Goal: Task Accomplishment & Management: Manage account settings

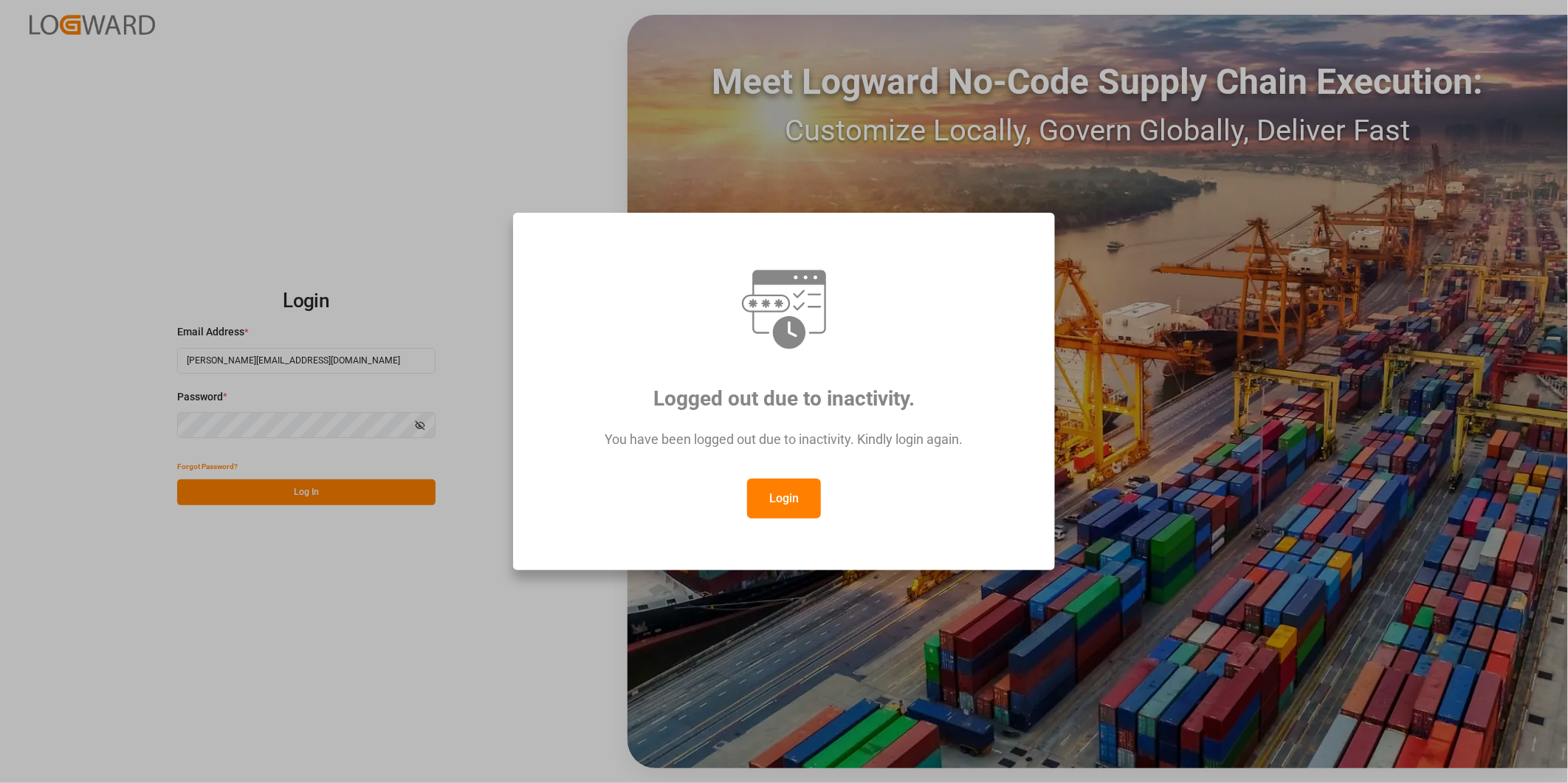
click at [815, 493] on button "Login" at bounding box center [784, 498] width 74 height 40
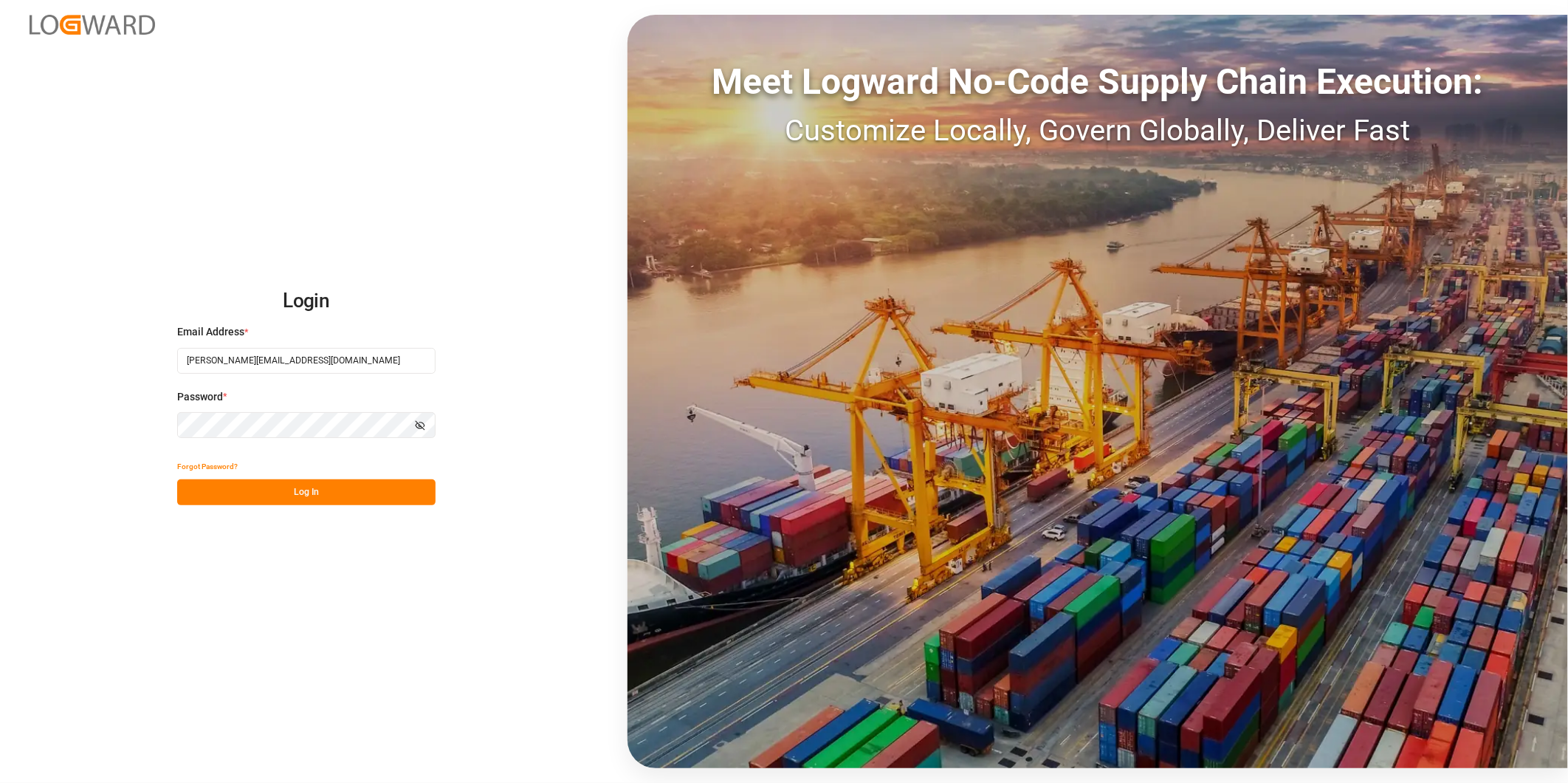
click at [341, 495] on button "Log In" at bounding box center [306, 492] width 259 height 26
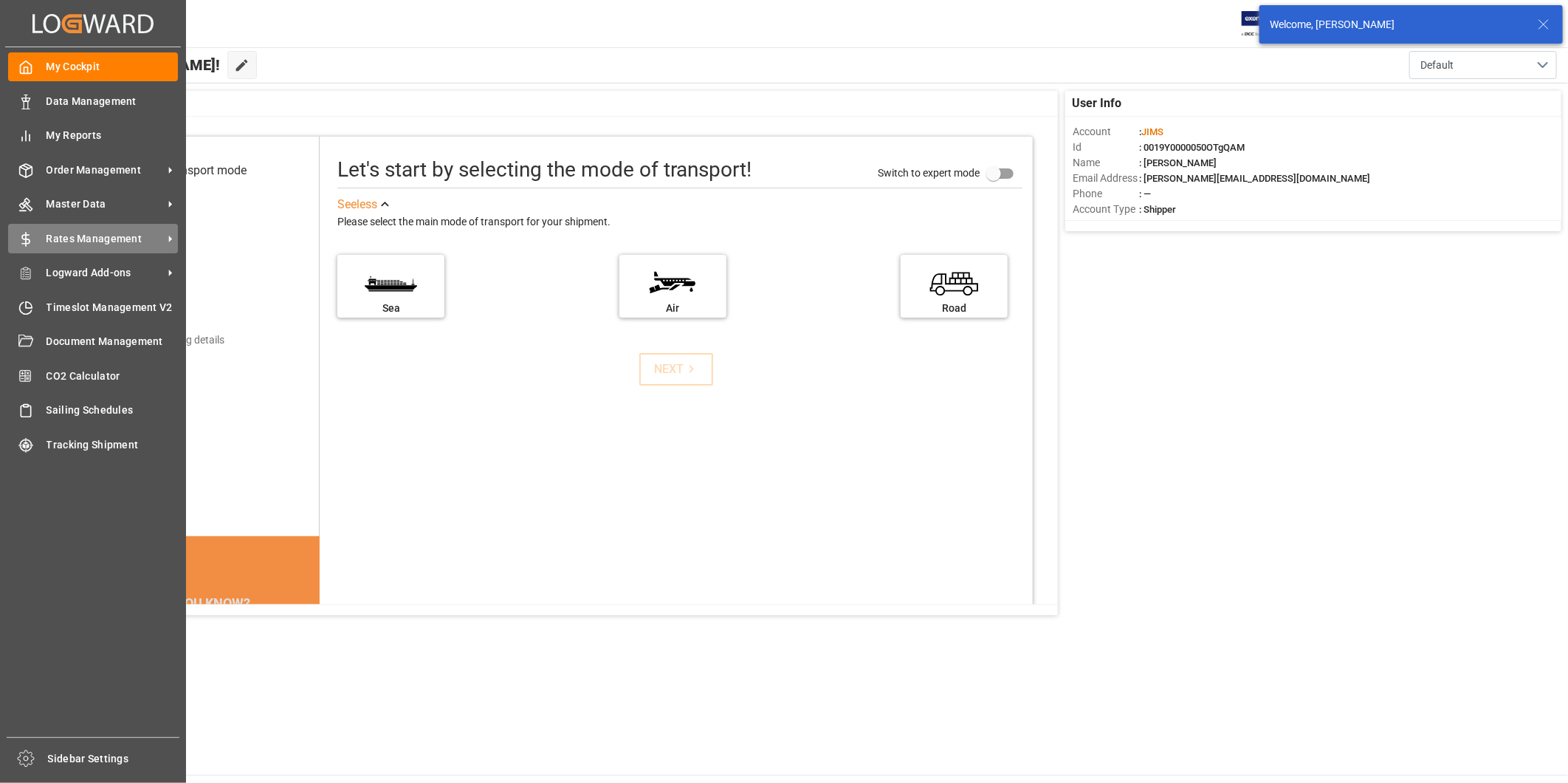
click at [122, 233] on span "Rates Management" at bounding box center [105, 238] width 117 height 16
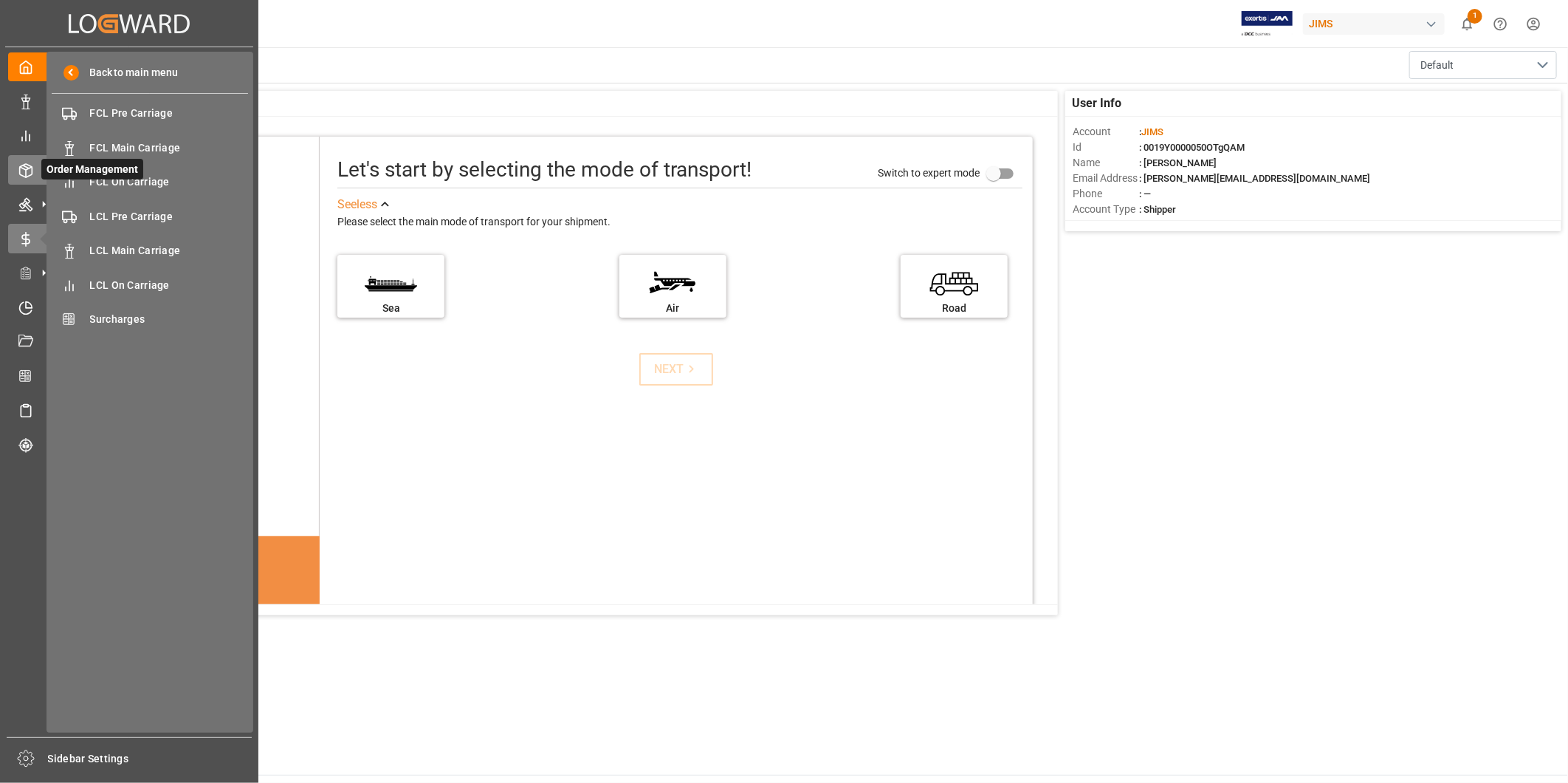
click at [40, 170] on icon at bounding box center [44, 170] width 16 height 16
click at [168, 186] on span "Transport Order Booking" at bounding box center [169, 182] width 158 height 16
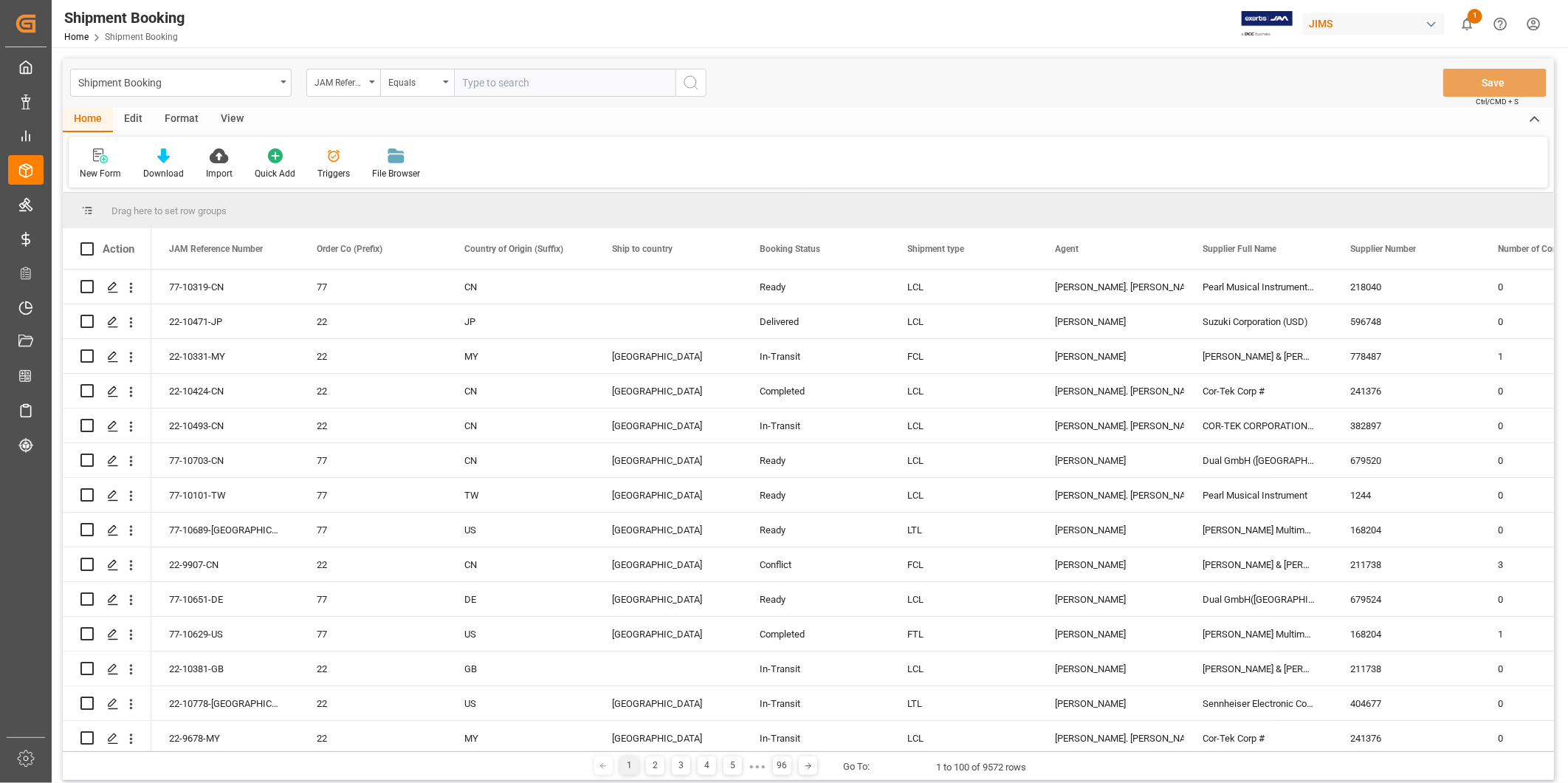
click at [493, 84] on input "text" at bounding box center [565, 82] width 222 height 28
type input "22-8643-CN"
click at [695, 80] on circle "search button" at bounding box center [690, 82] width 12 height 12
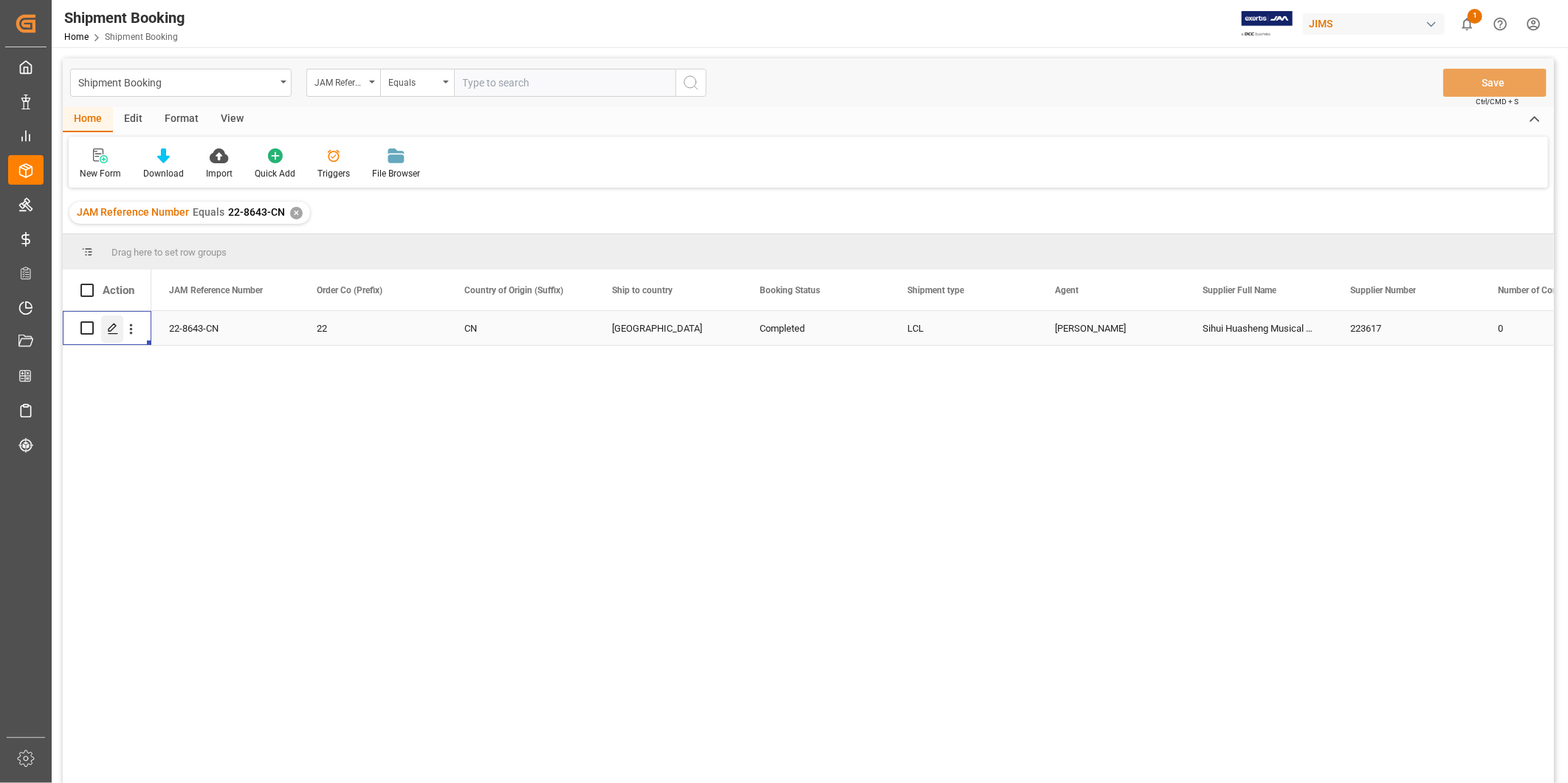
click at [108, 325] on icon "Press SPACE to select this row." at bounding box center [113, 329] width 12 height 12
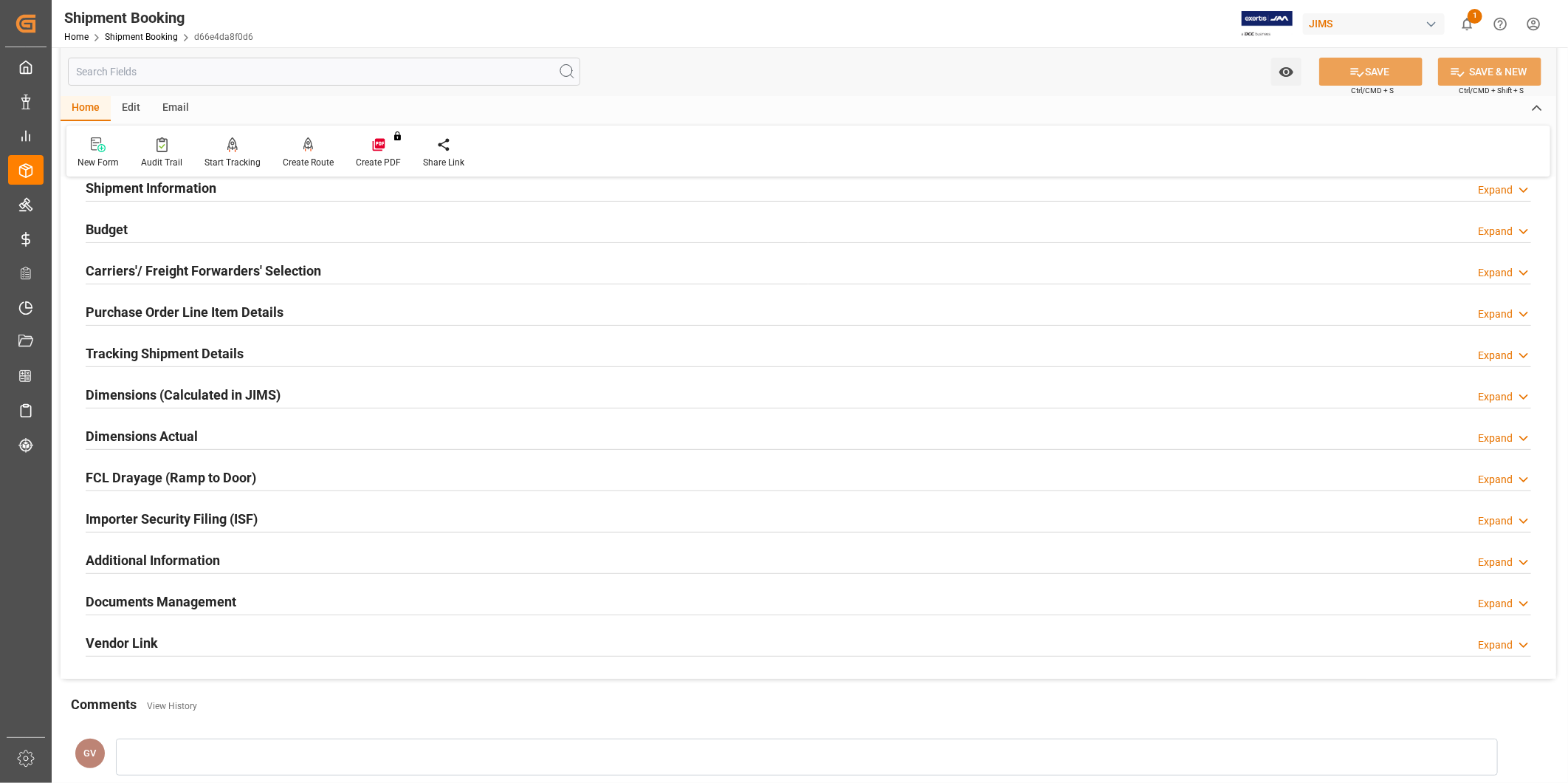
scroll to position [327, 0]
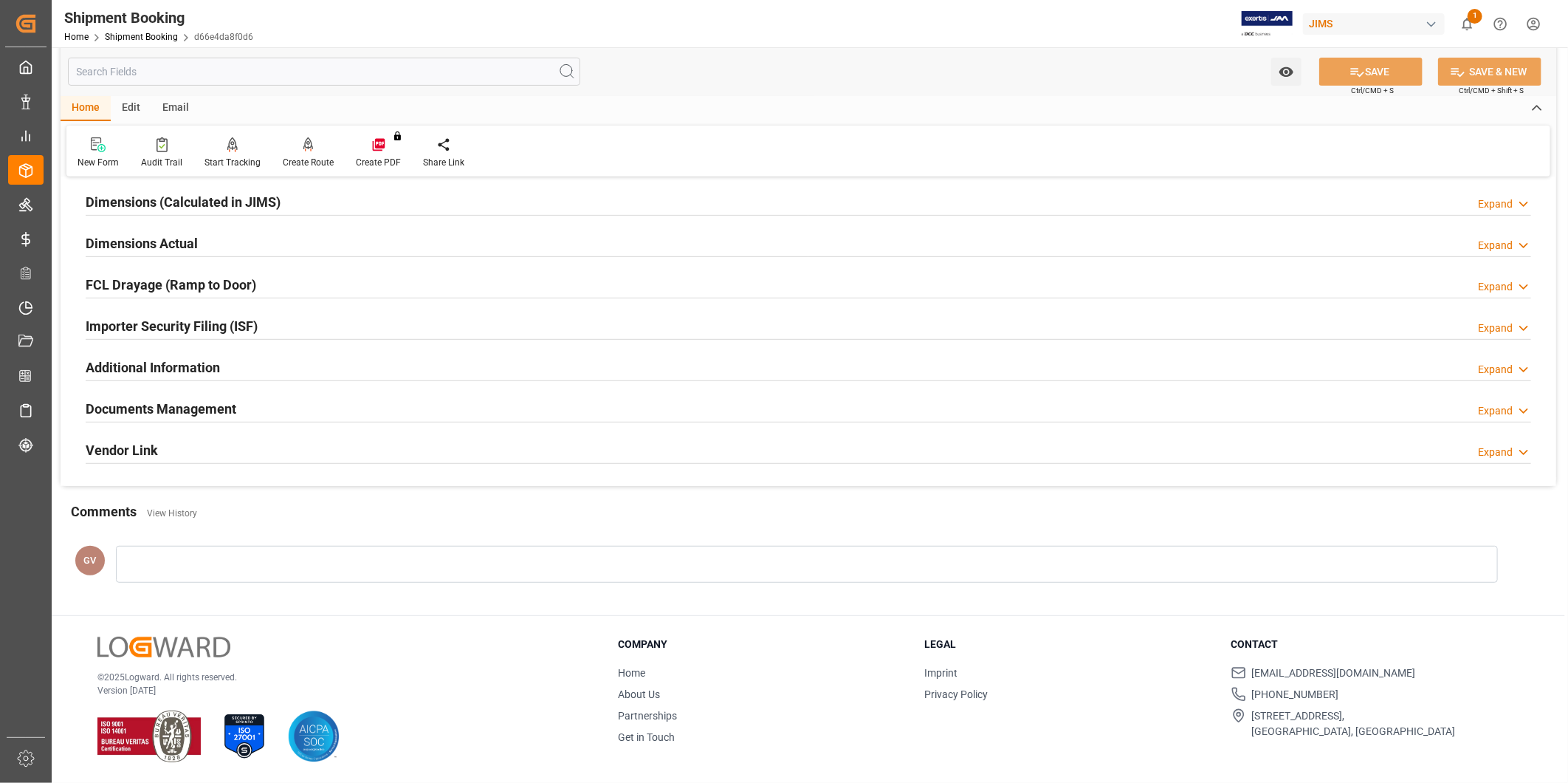
click at [281, 411] on div "Documents Management Expand" at bounding box center [809, 407] width 1446 height 28
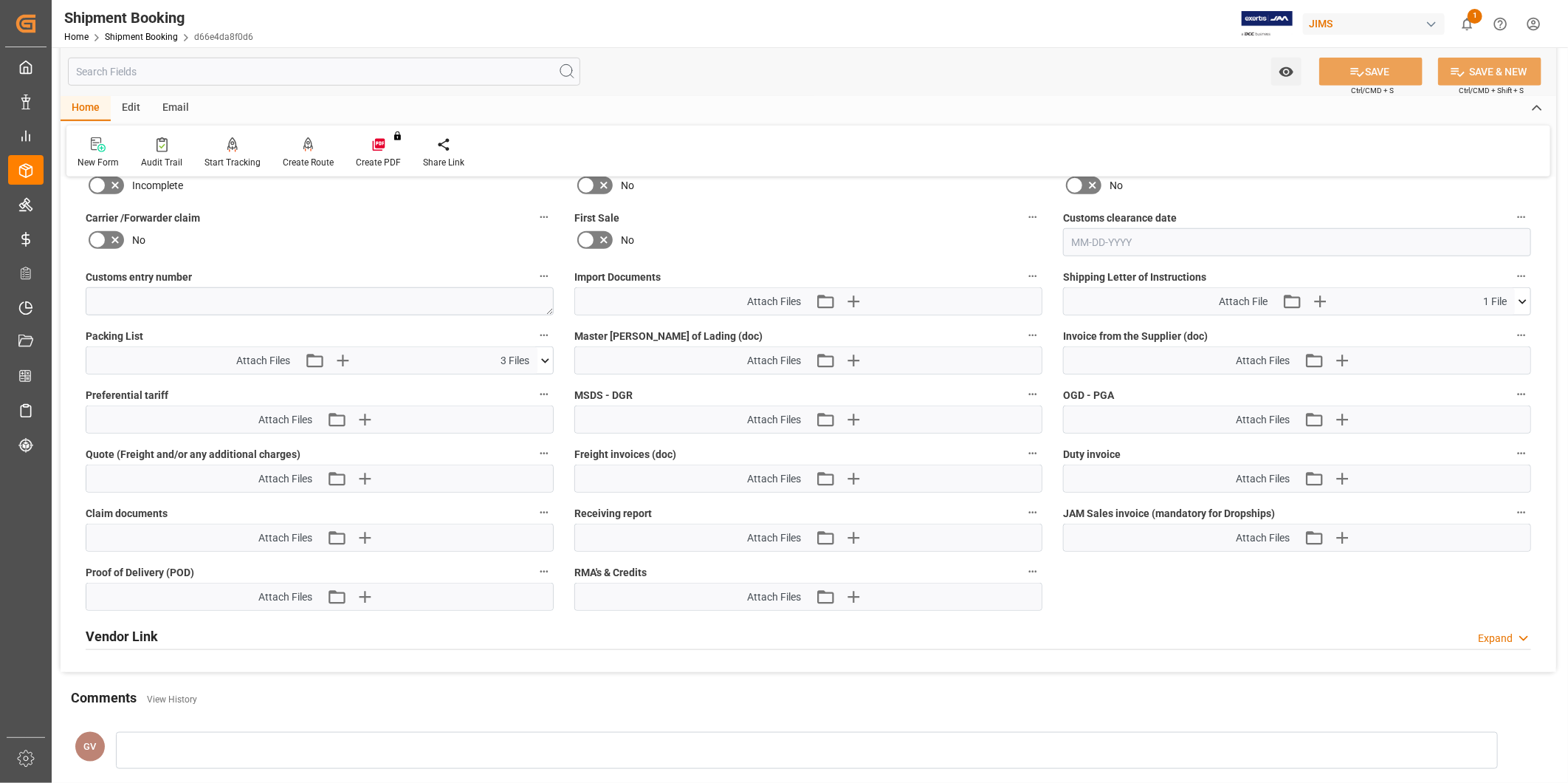
scroll to position [737, 0]
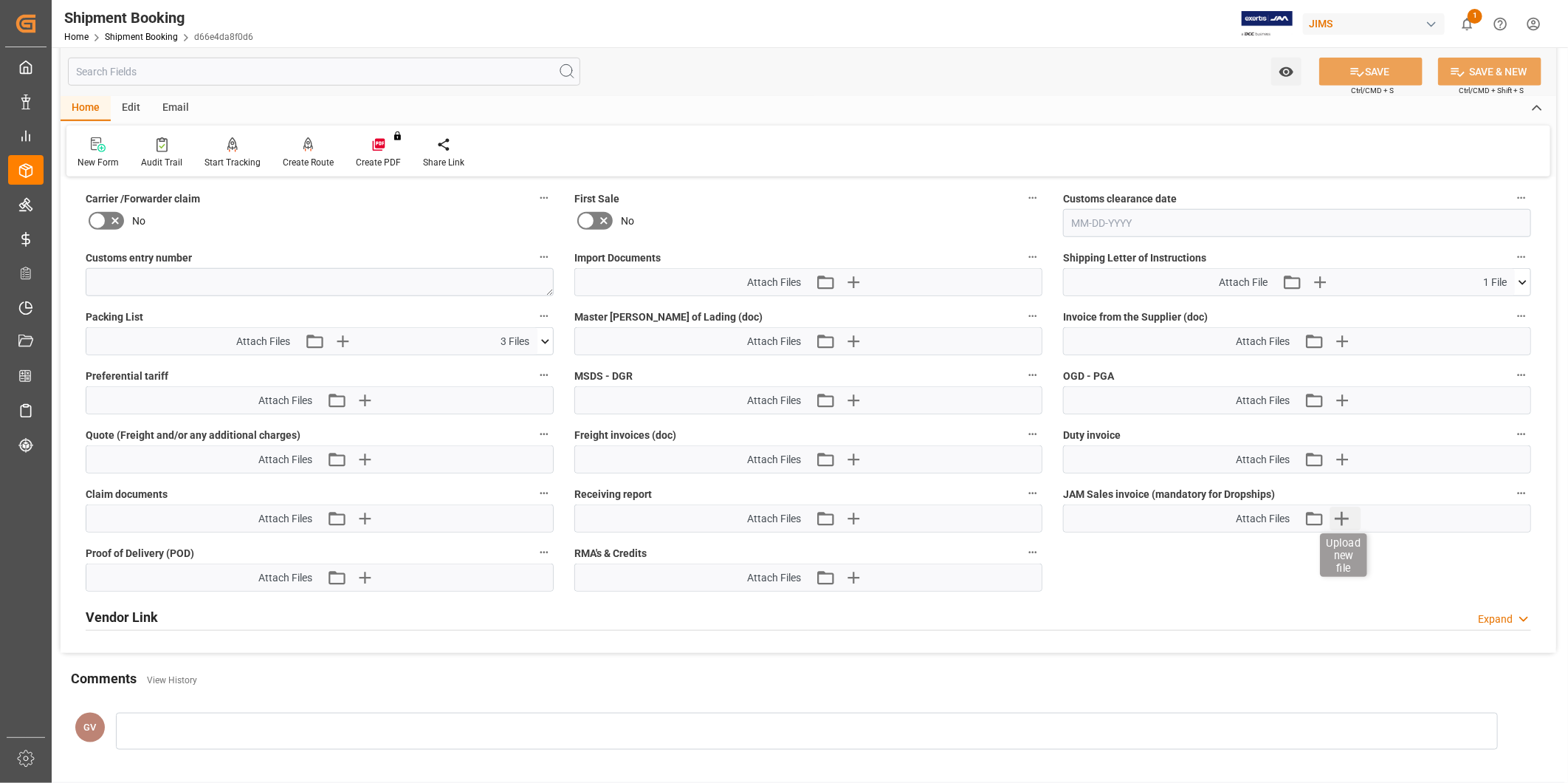
click at [1352, 518] on icon "button" at bounding box center [1342, 518] width 23 height 23
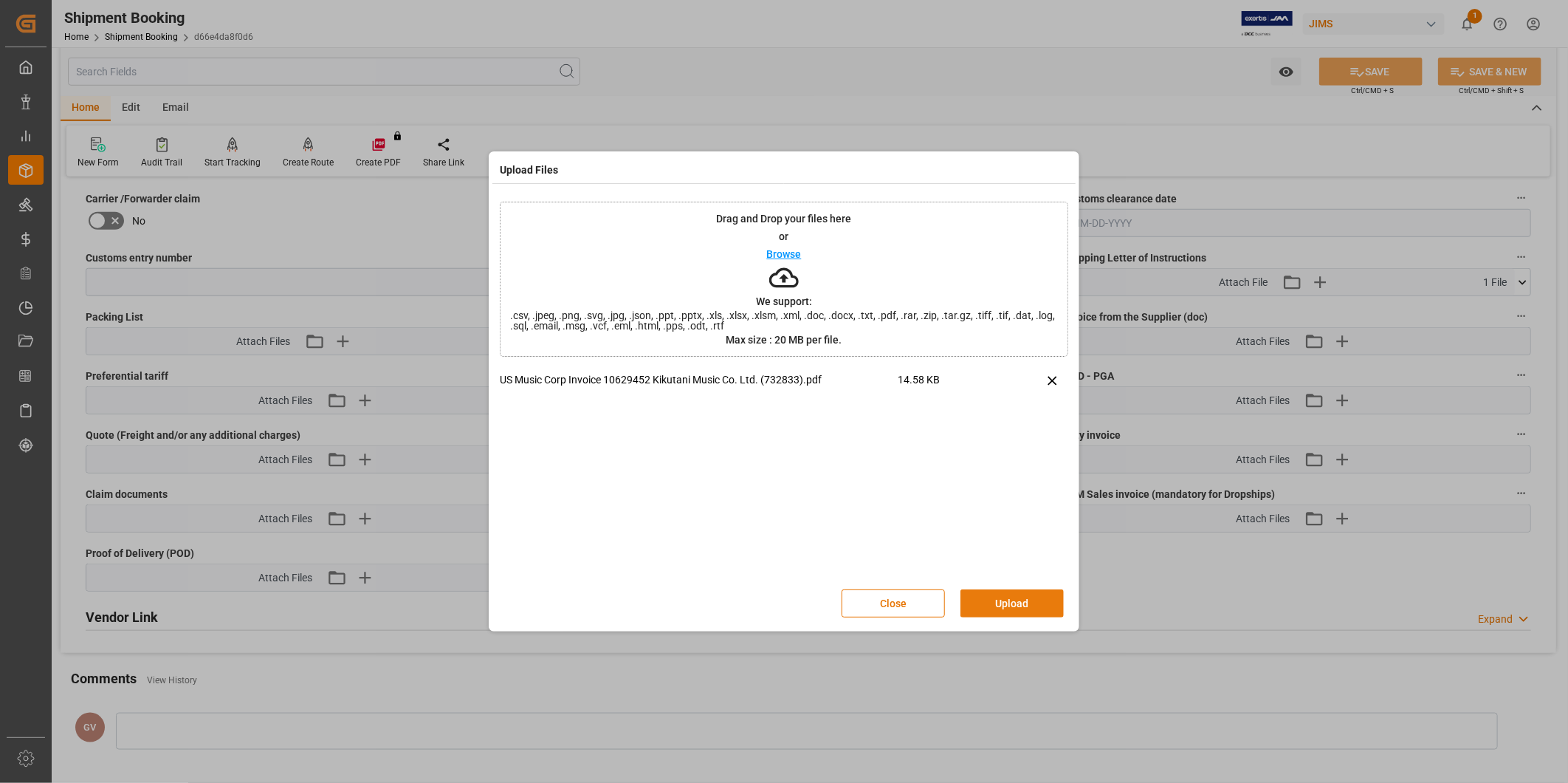
click at [1005, 598] on button "Upload" at bounding box center [1012, 603] width 103 height 28
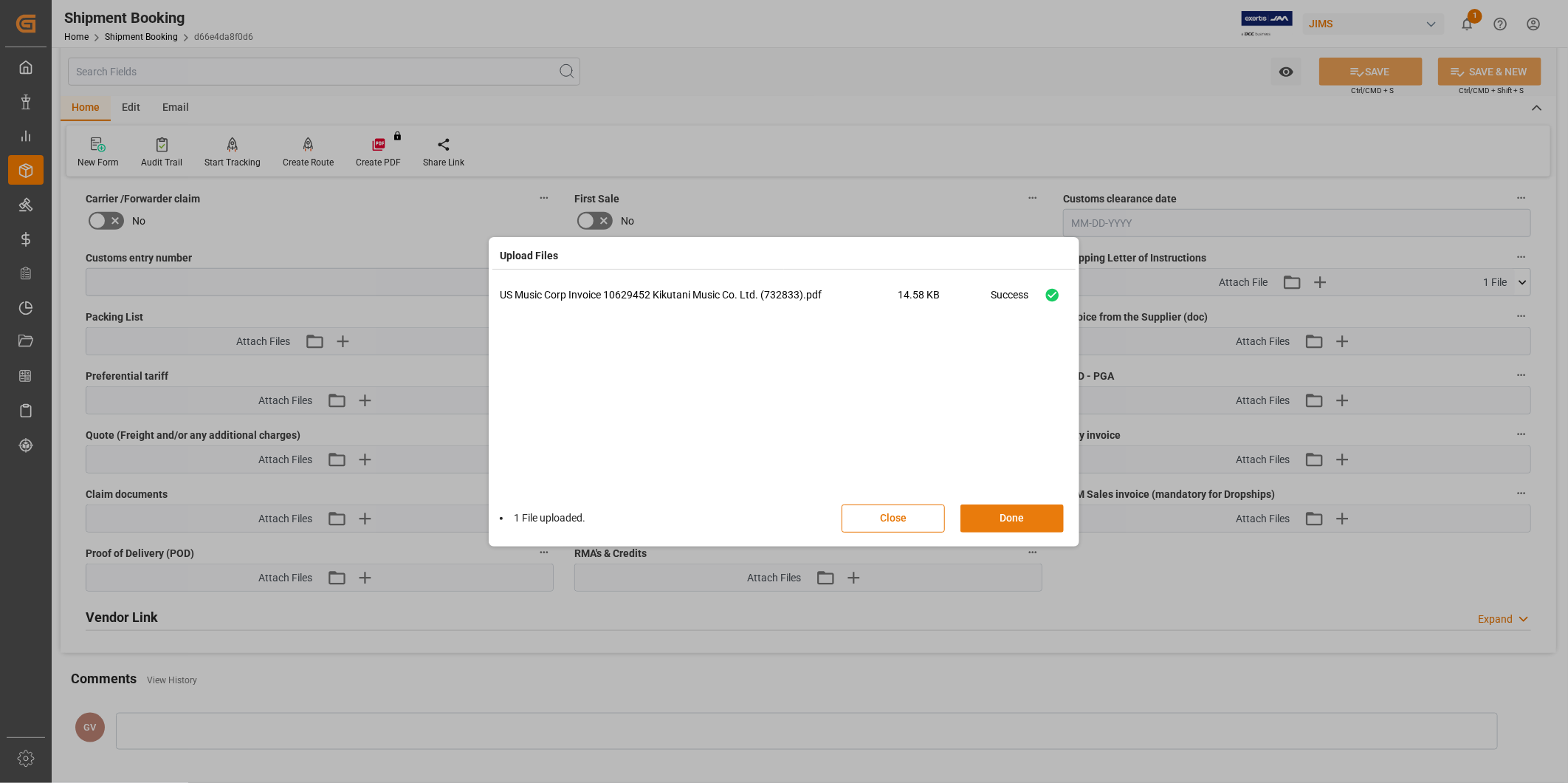
click at [1033, 520] on button "Done" at bounding box center [1012, 518] width 103 height 28
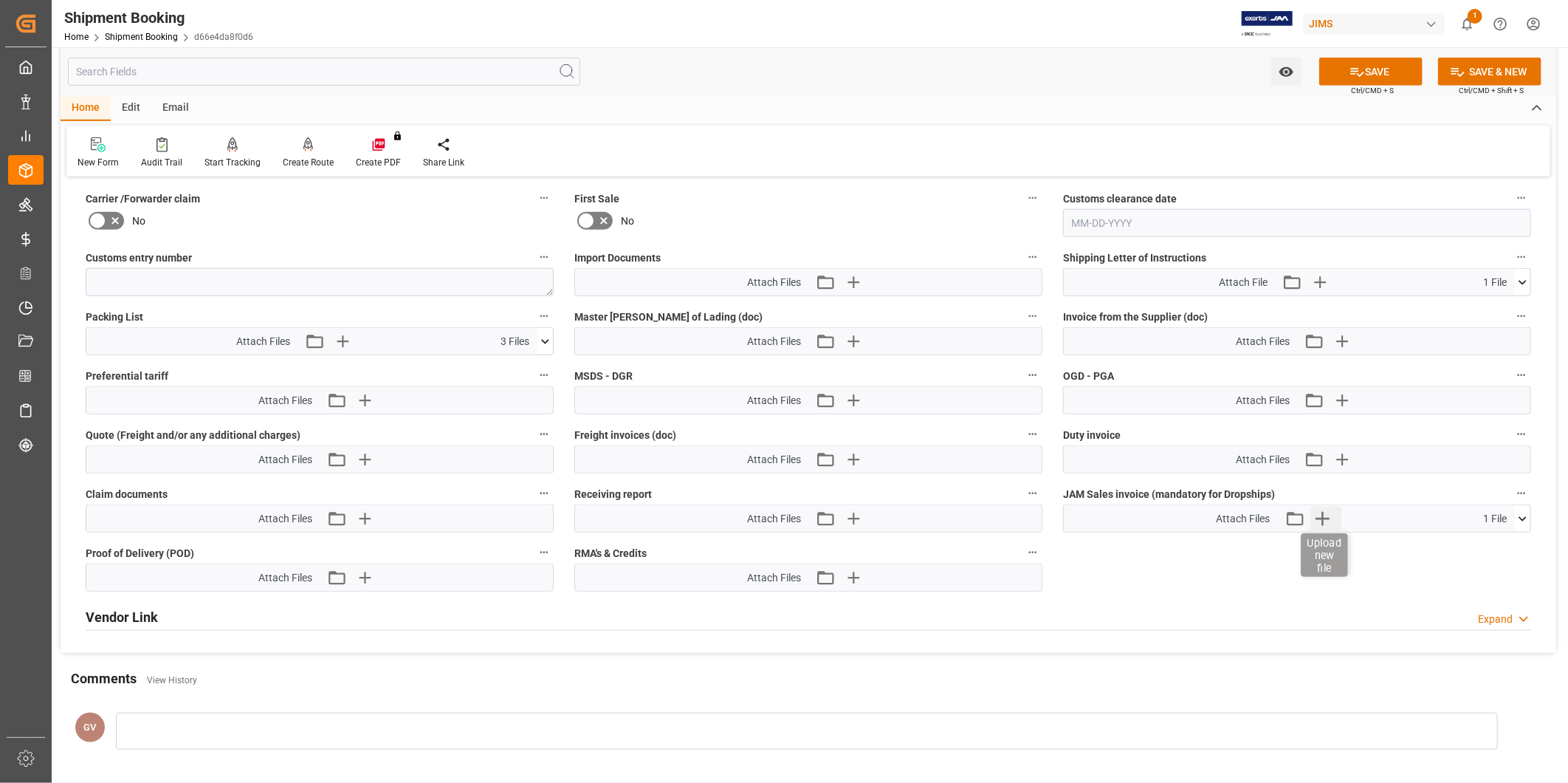
click at [1315, 512] on icon "button" at bounding box center [1322, 518] width 23 height 23
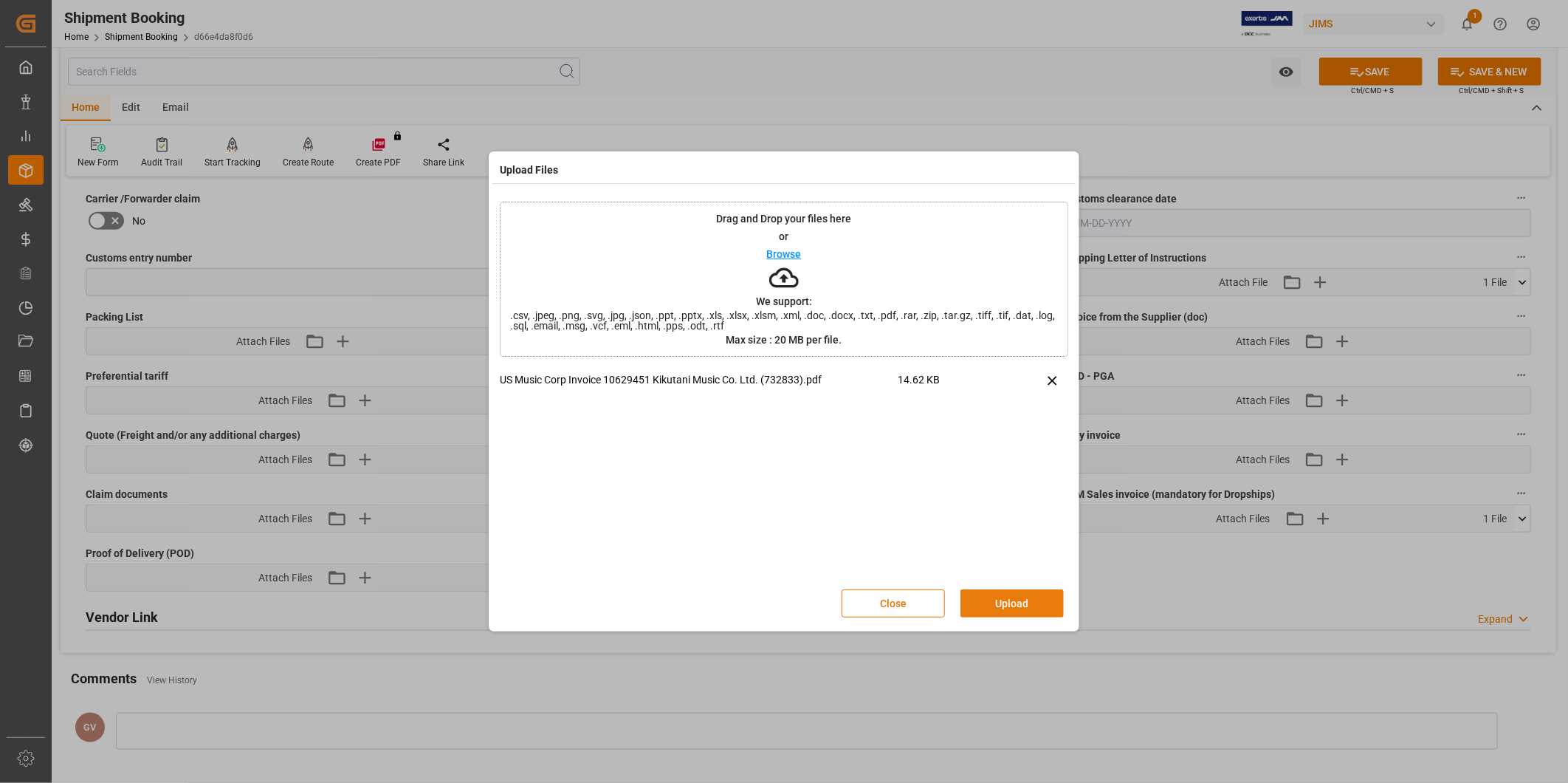
click at [1024, 611] on button "Upload" at bounding box center [1012, 603] width 103 height 28
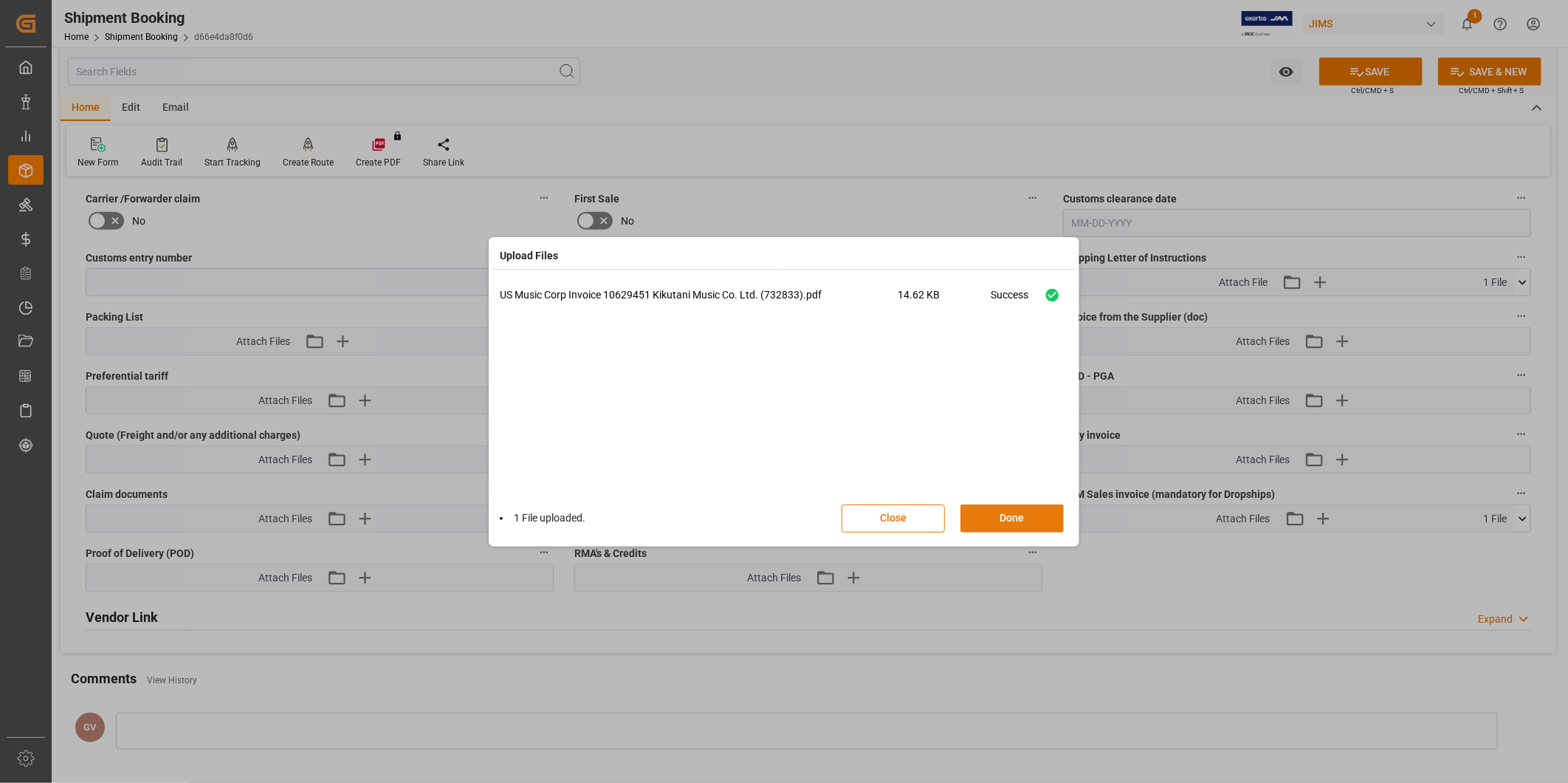
click at [1029, 520] on button "Done" at bounding box center [1012, 518] width 103 height 28
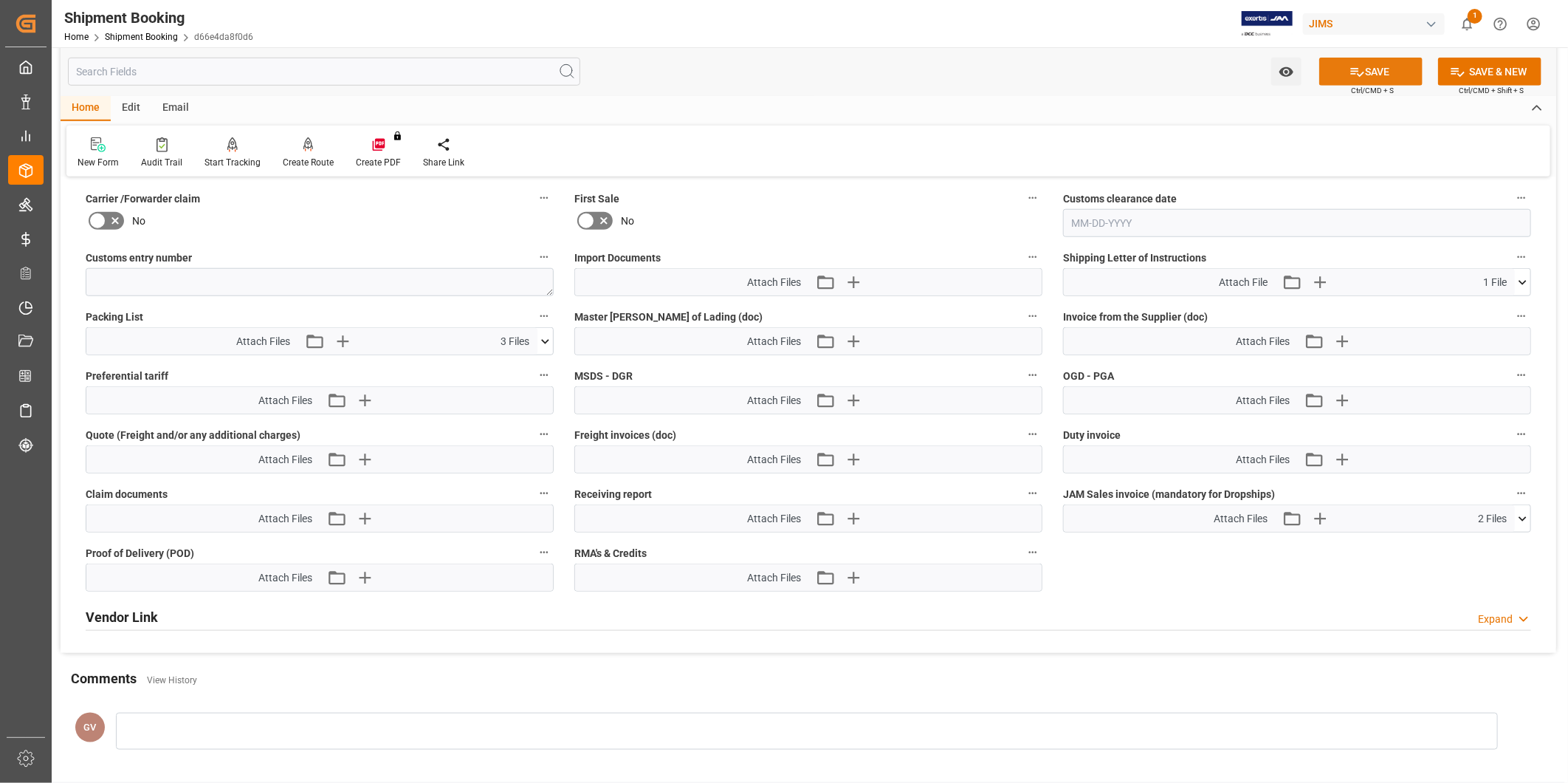
click at [1392, 71] on button "SAVE" at bounding box center [1370, 71] width 103 height 28
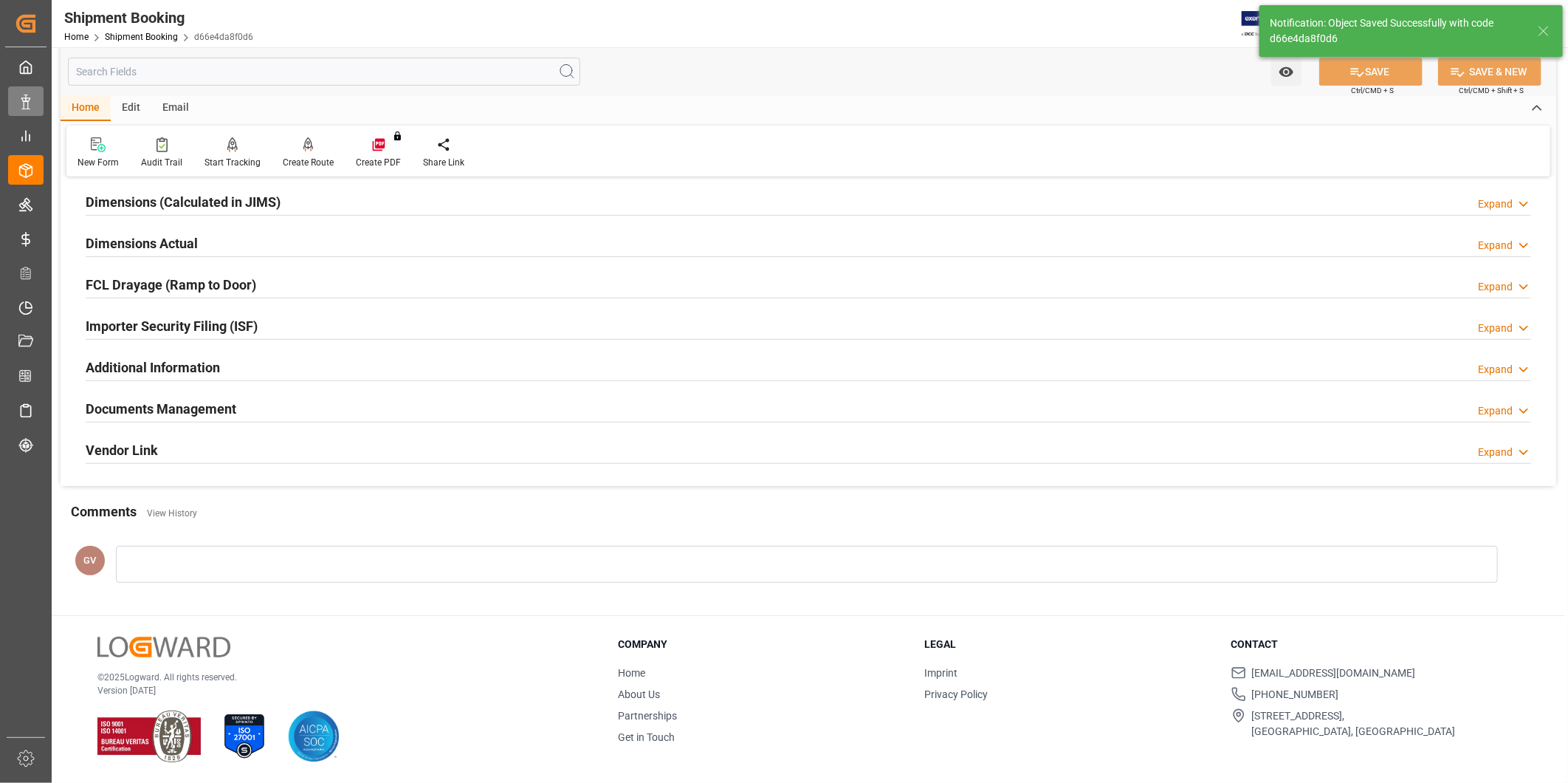
scroll to position [163, 0]
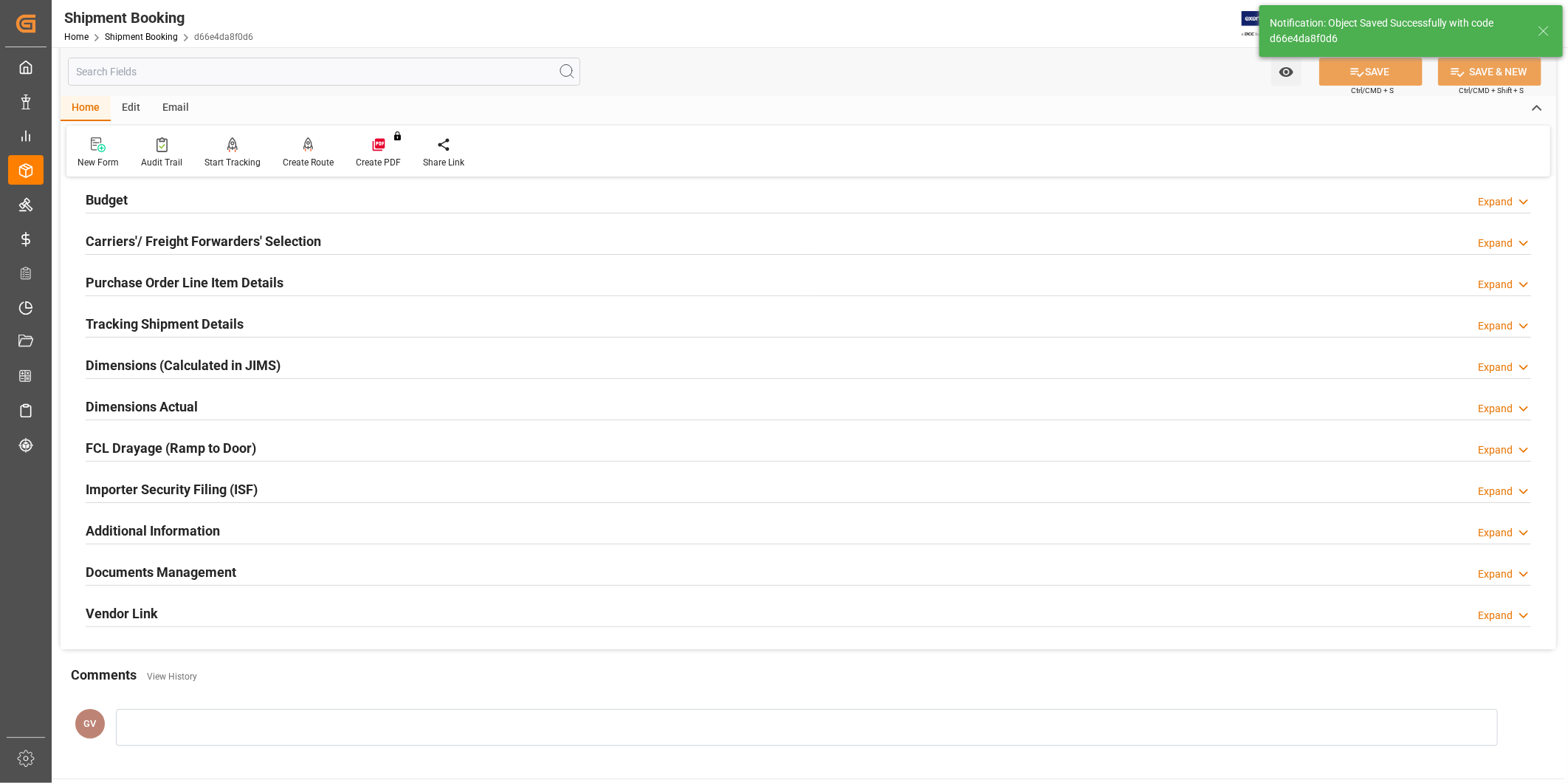
click at [378, 581] on div "Documents Management Expand" at bounding box center [809, 570] width 1446 height 28
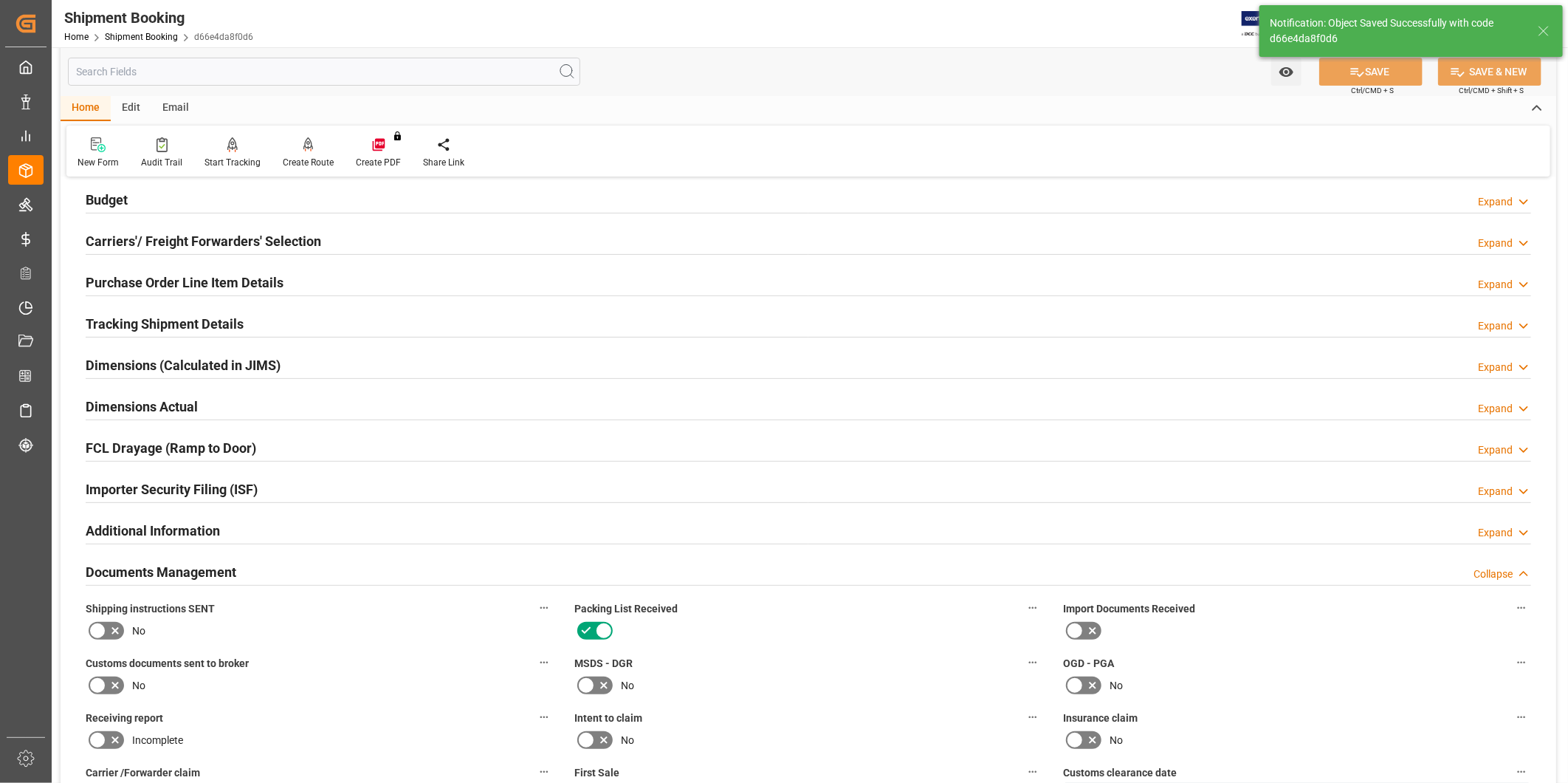
scroll to position [737, 0]
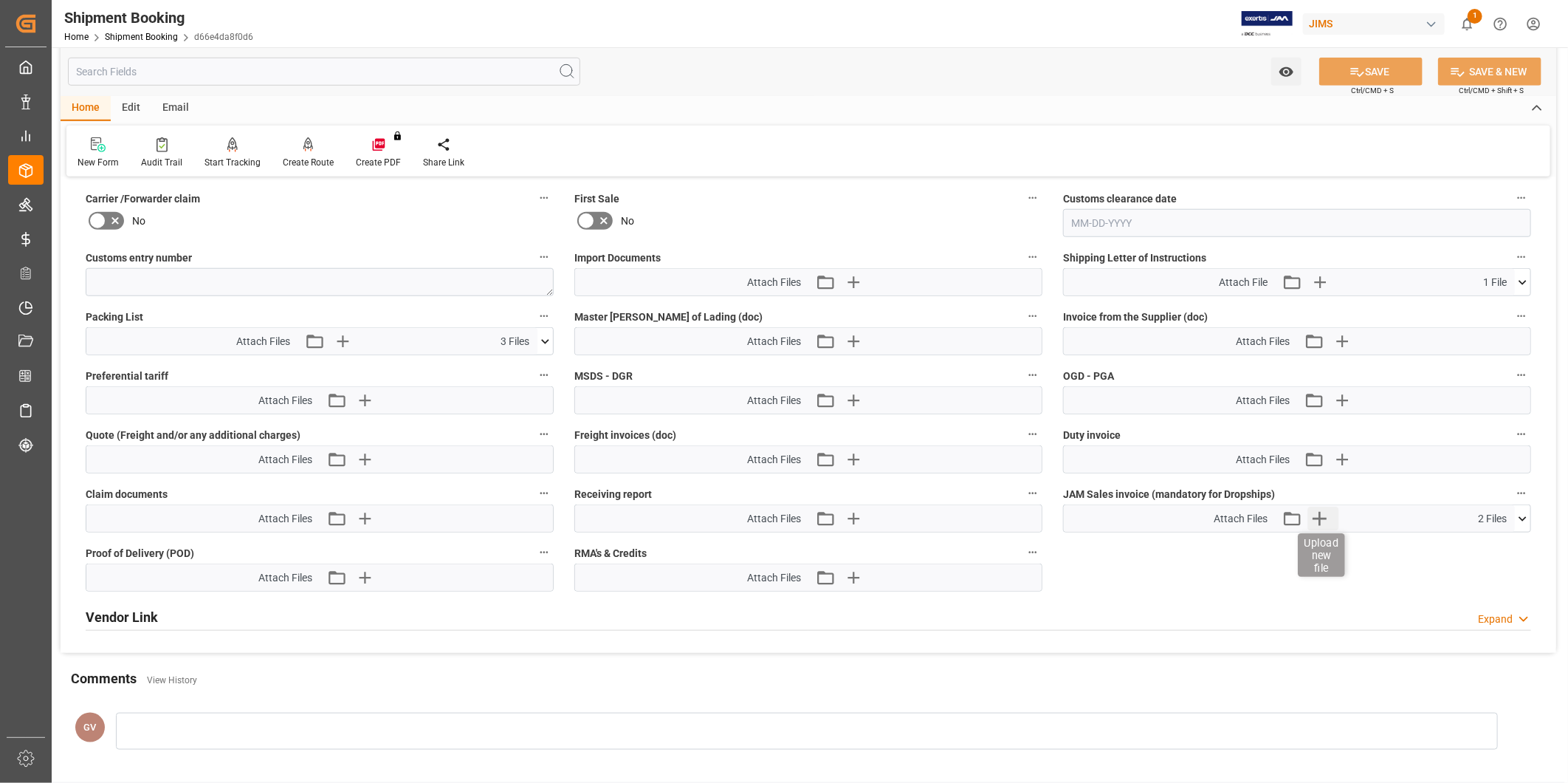
click at [1326, 517] on icon "button" at bounding box center [1320, 518] width 23 height 23
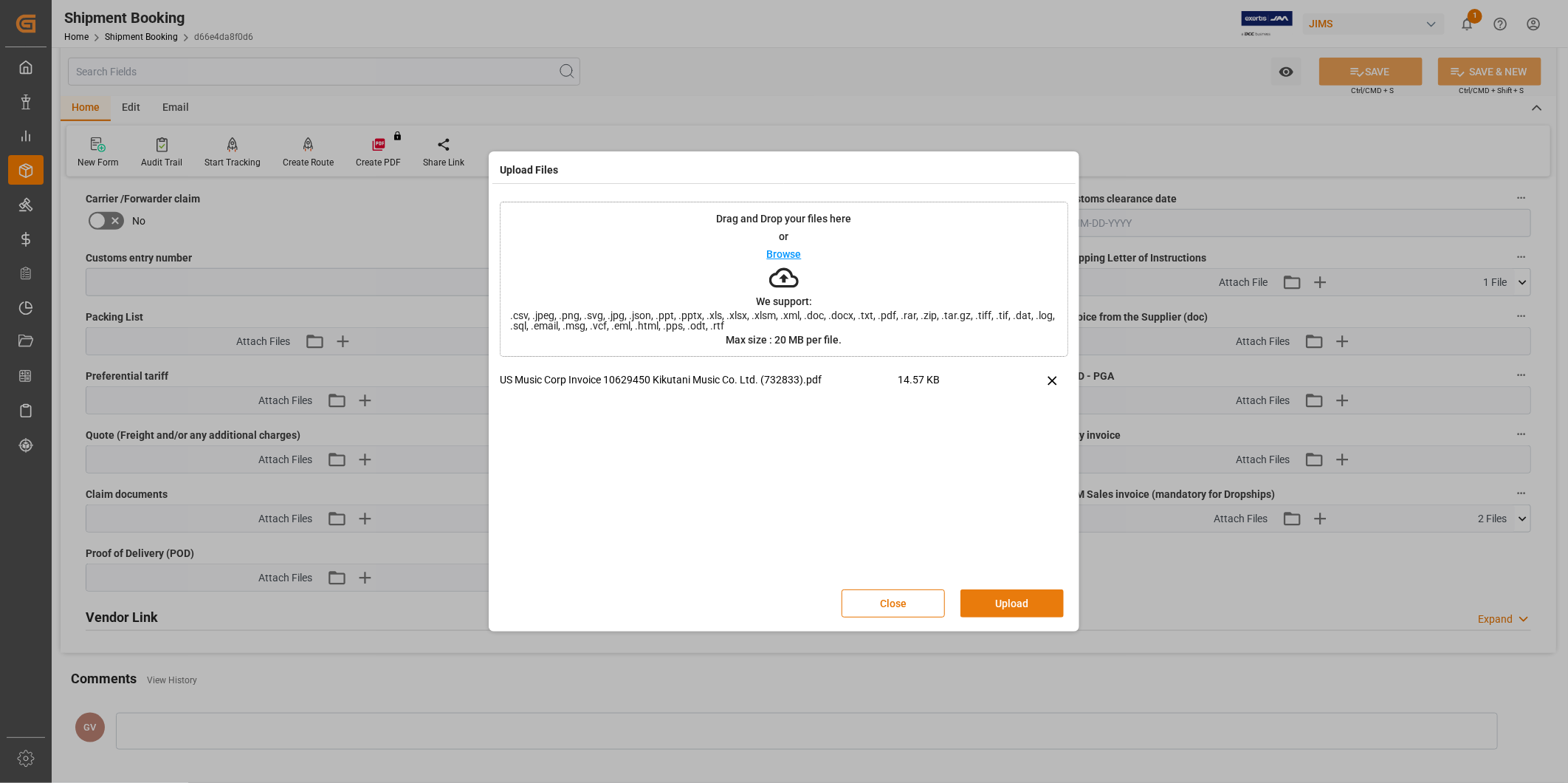
click at [1032, 600] on button "Upload" at bounding box center [1012, 603] width 103 height 28
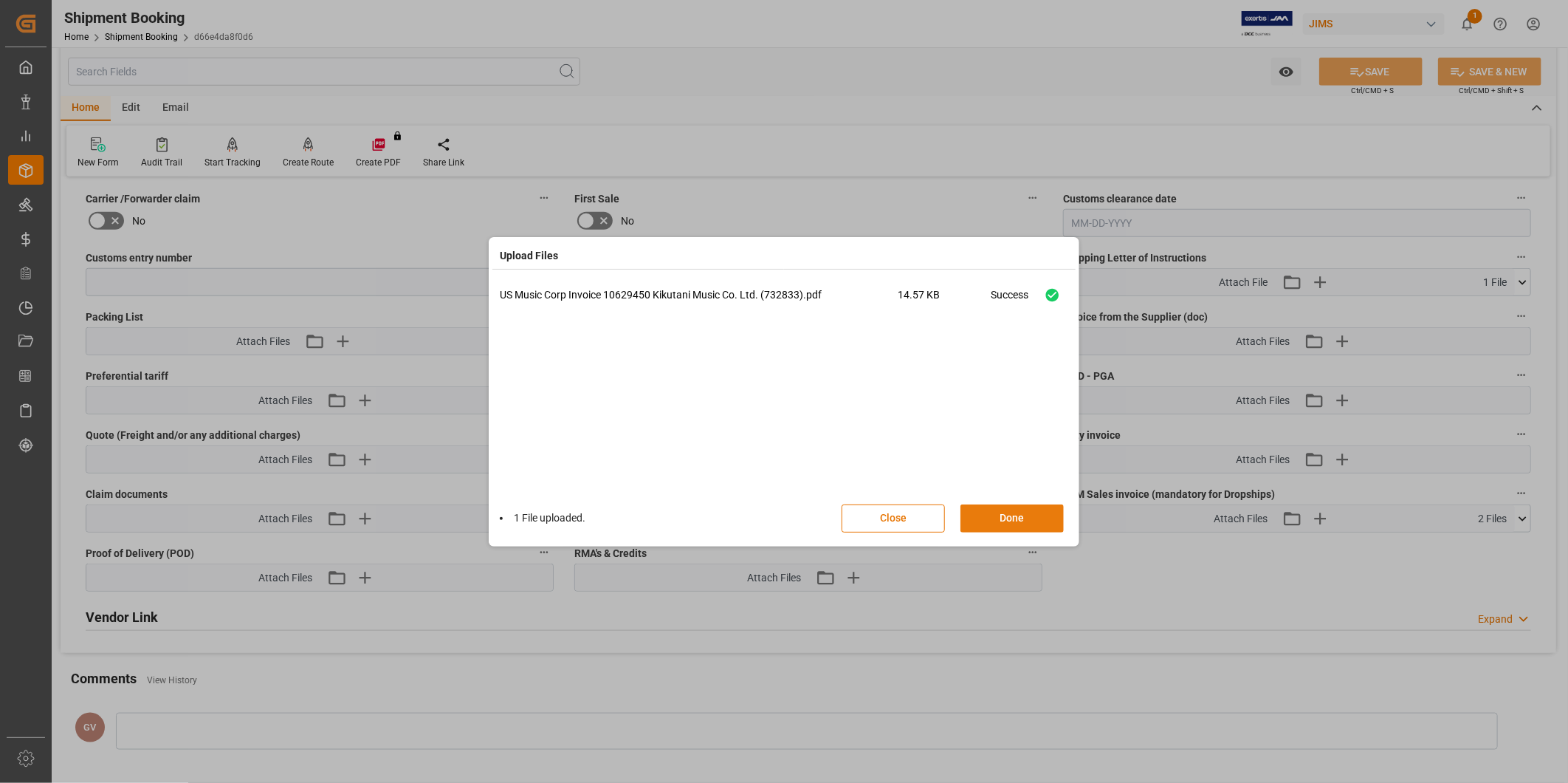
click at [1038, 508] on button "Done" at bounding box center [1012, 518] width 103 height 28
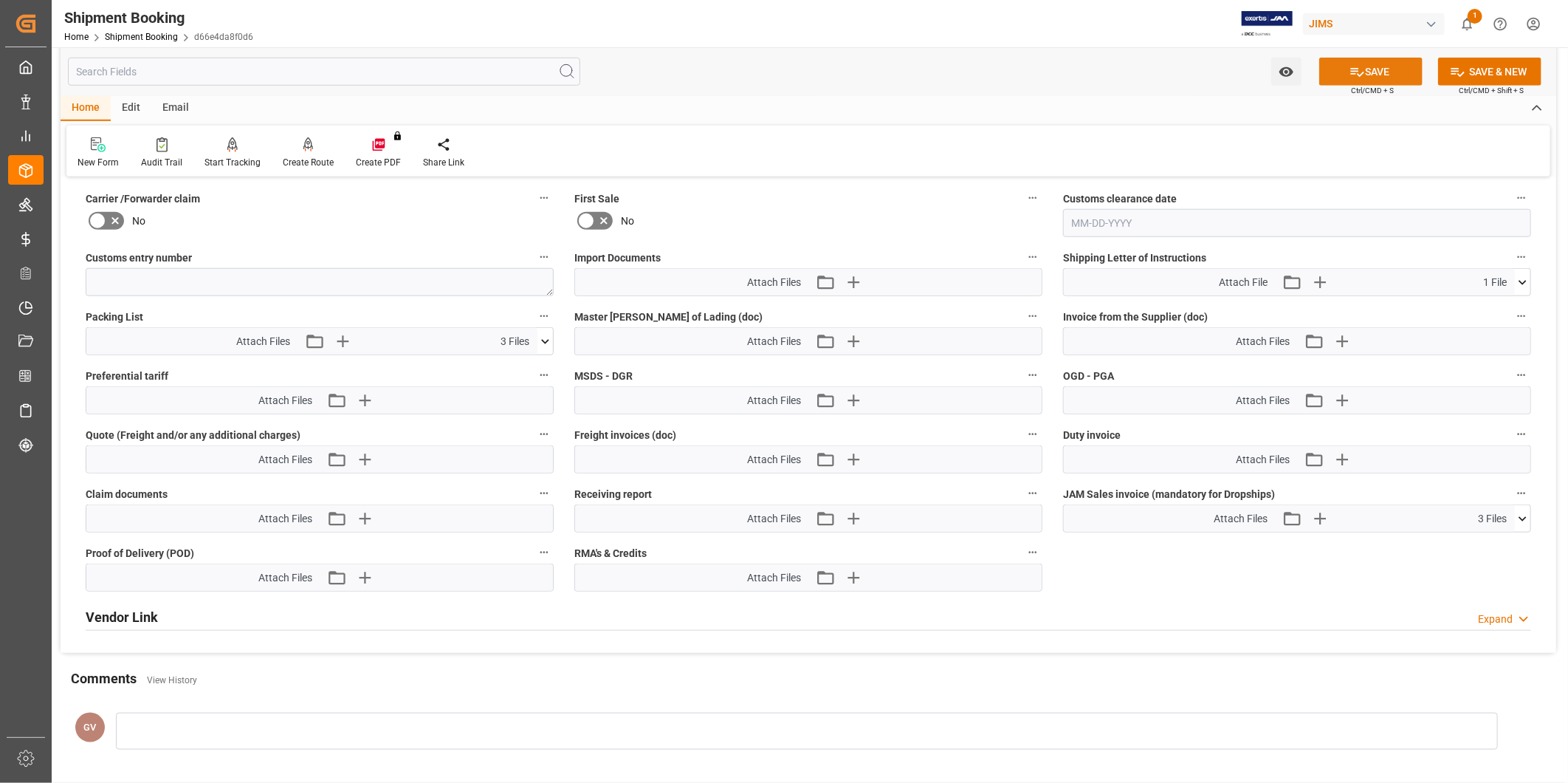
click at [1392, 78] on button "SAVE" at bounding box center [1370, 71] width 103 height 28
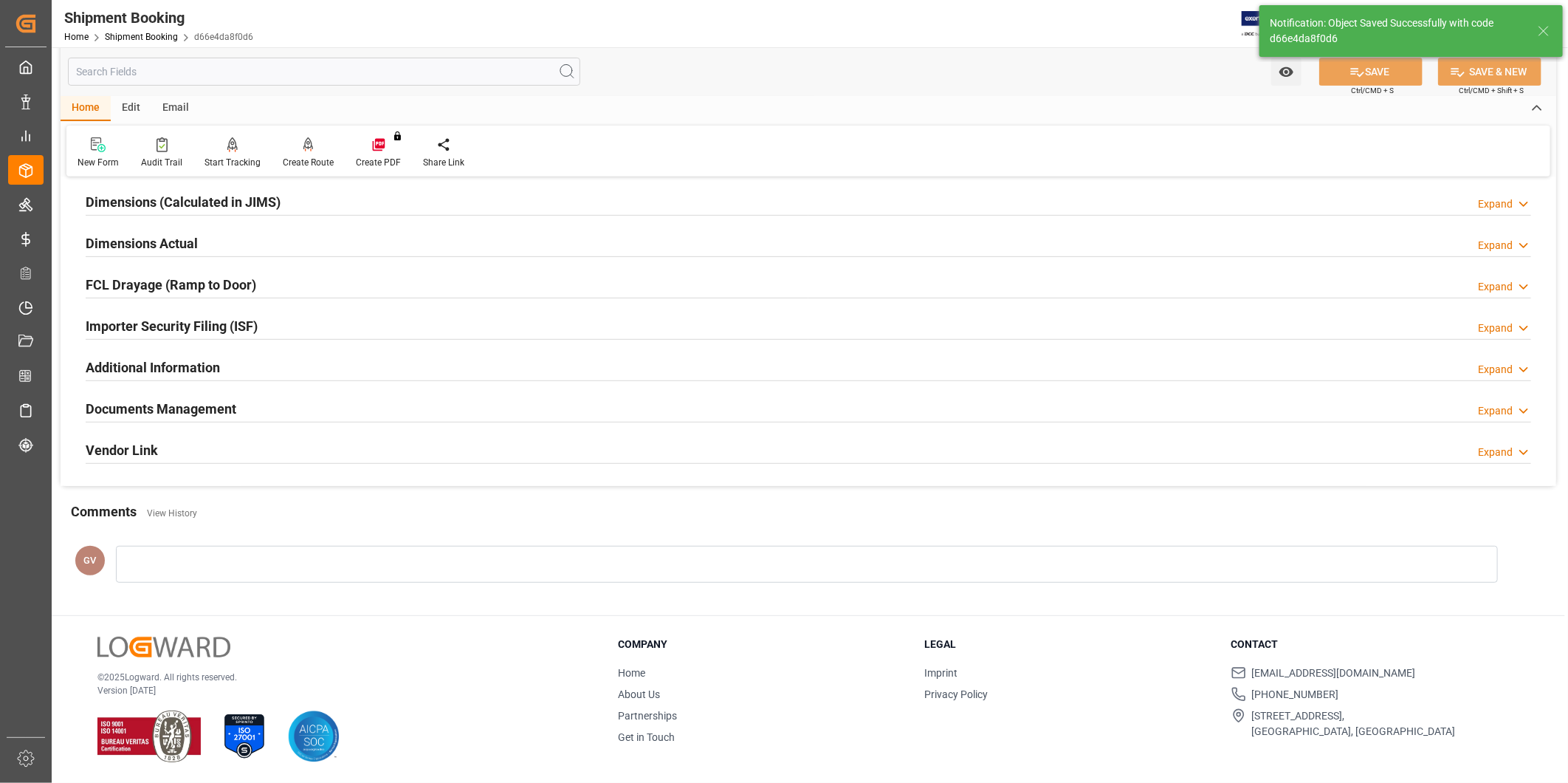
scroll to position [163, 0]
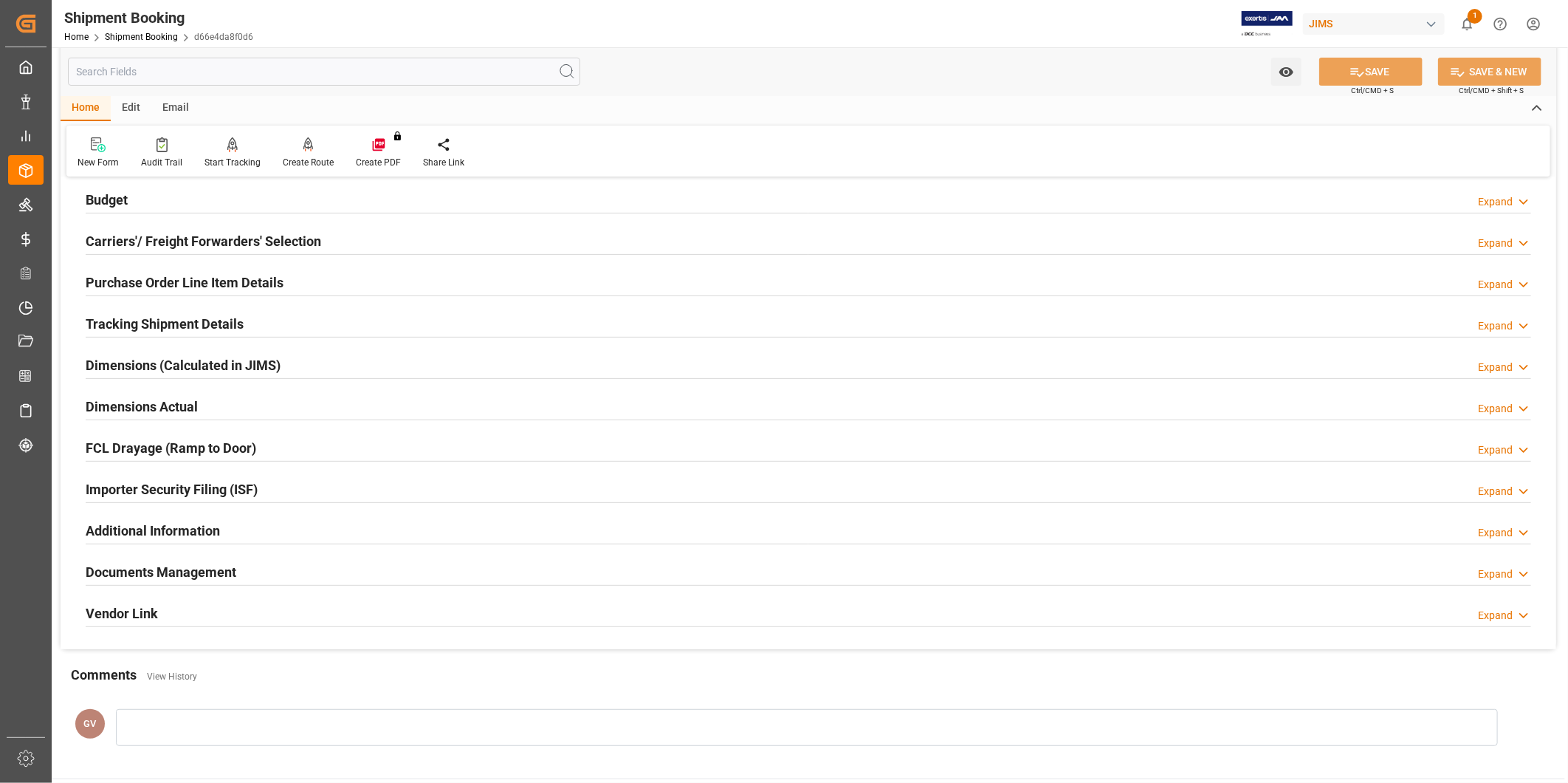
click at [238, 575] on div "Documents Management Expand" at bounding box center [809, 570] width 1446 height 28
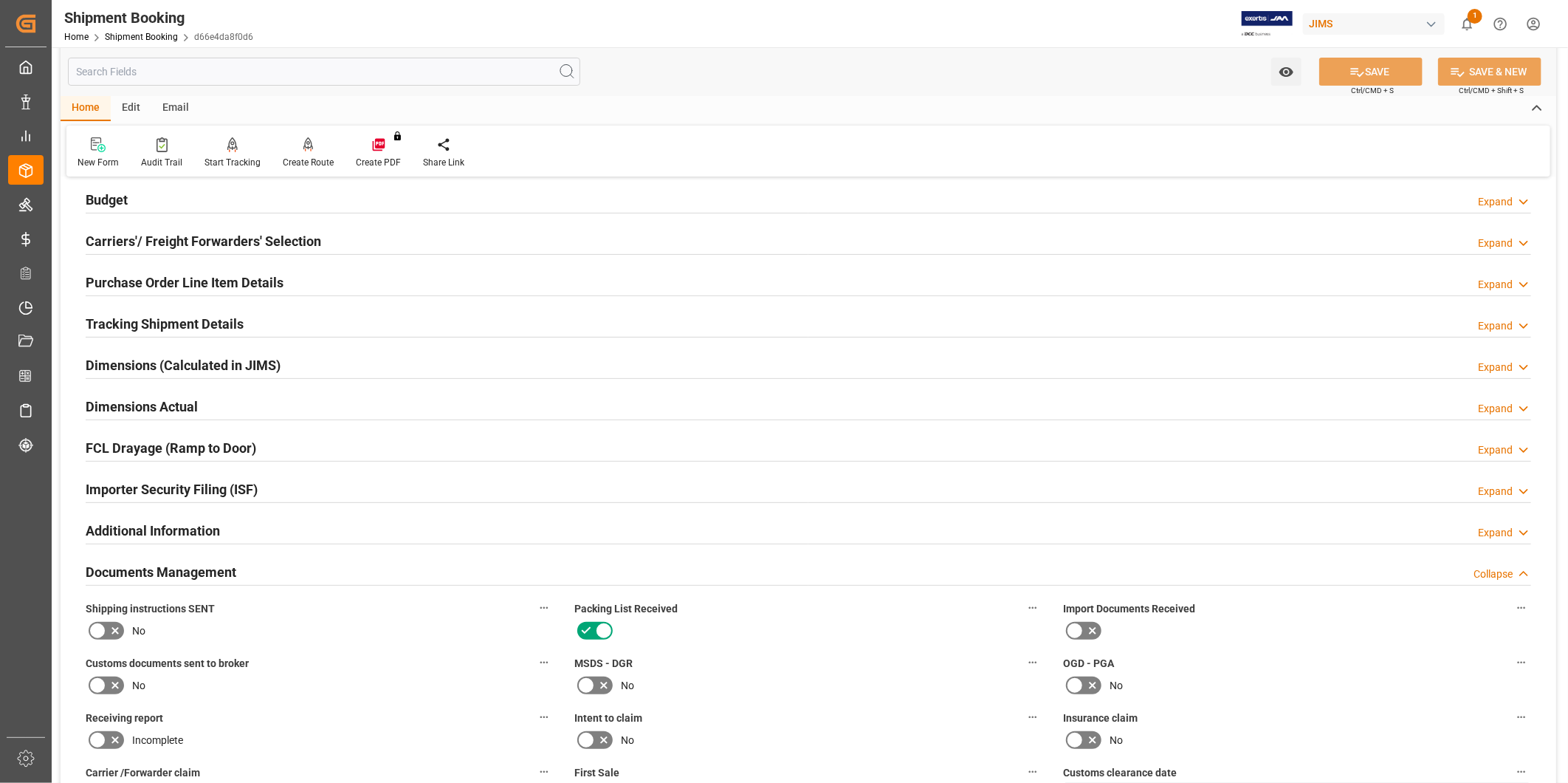
scroll to position [737, 0]
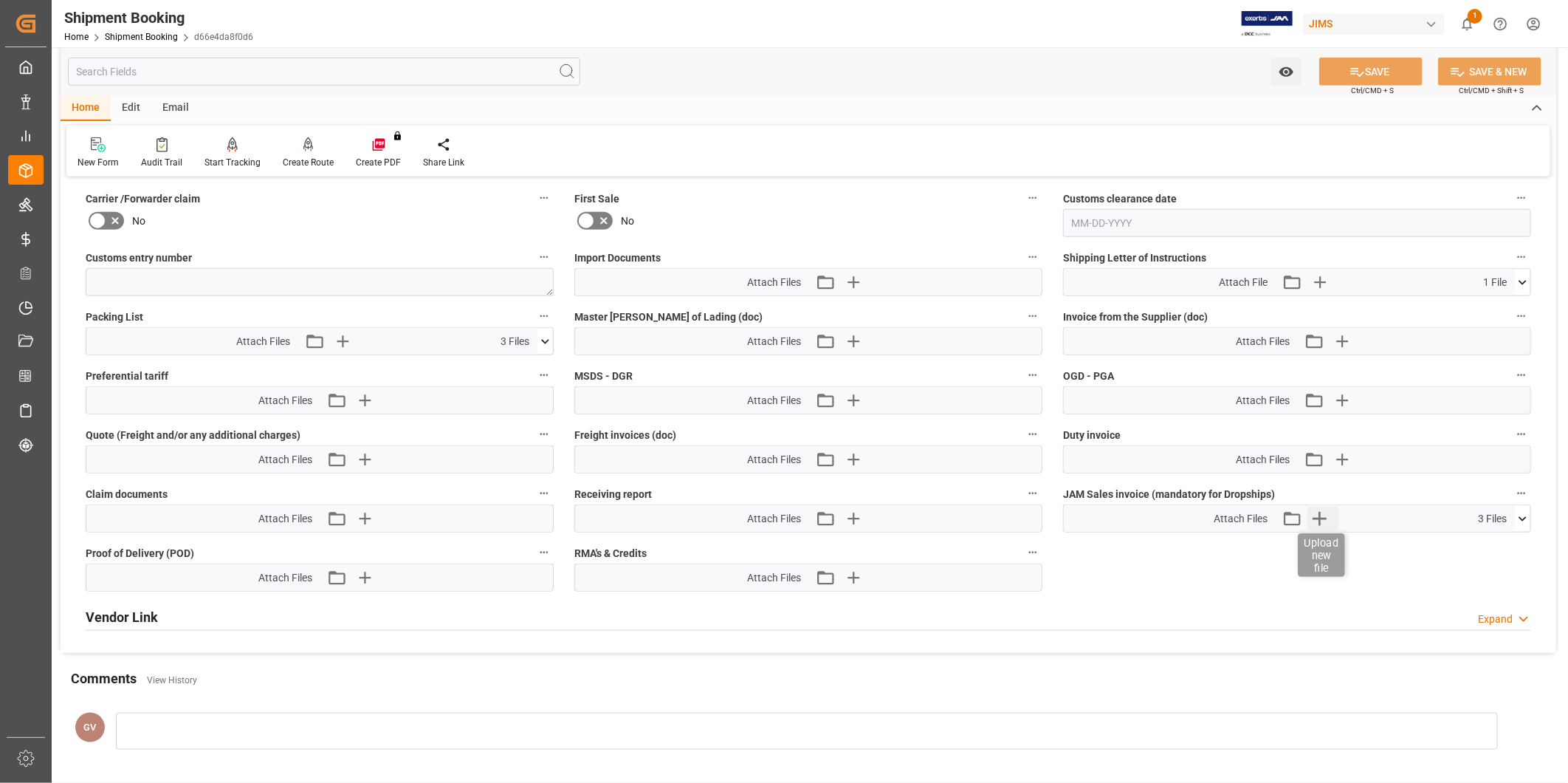
click at [1320, 520] on icon "button" at bounding box center [1320, 518] width 23 height 23
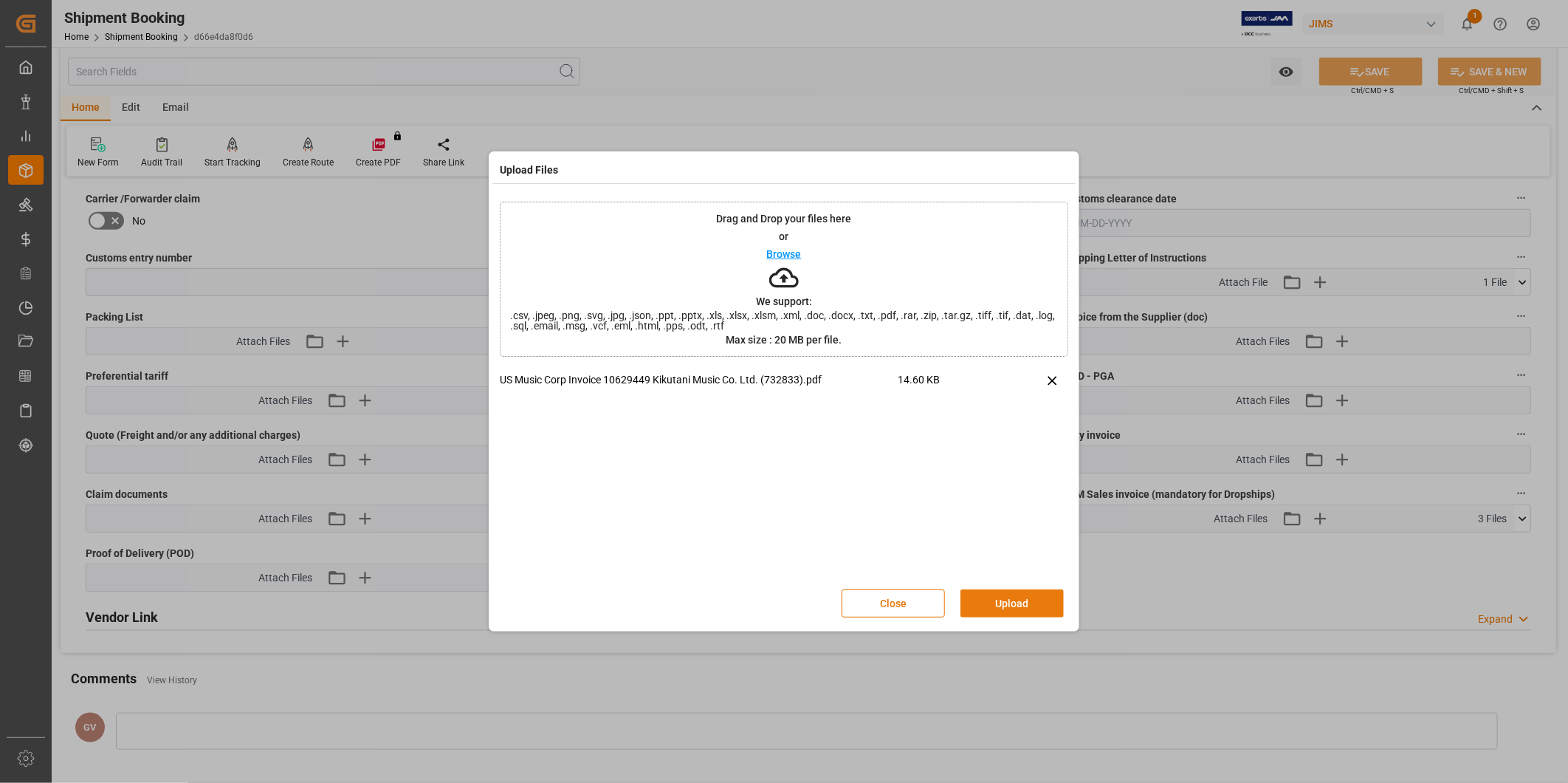
click at [1008, 610] on button "Upload" at bounding box center [1012, 603] width 103 height 28
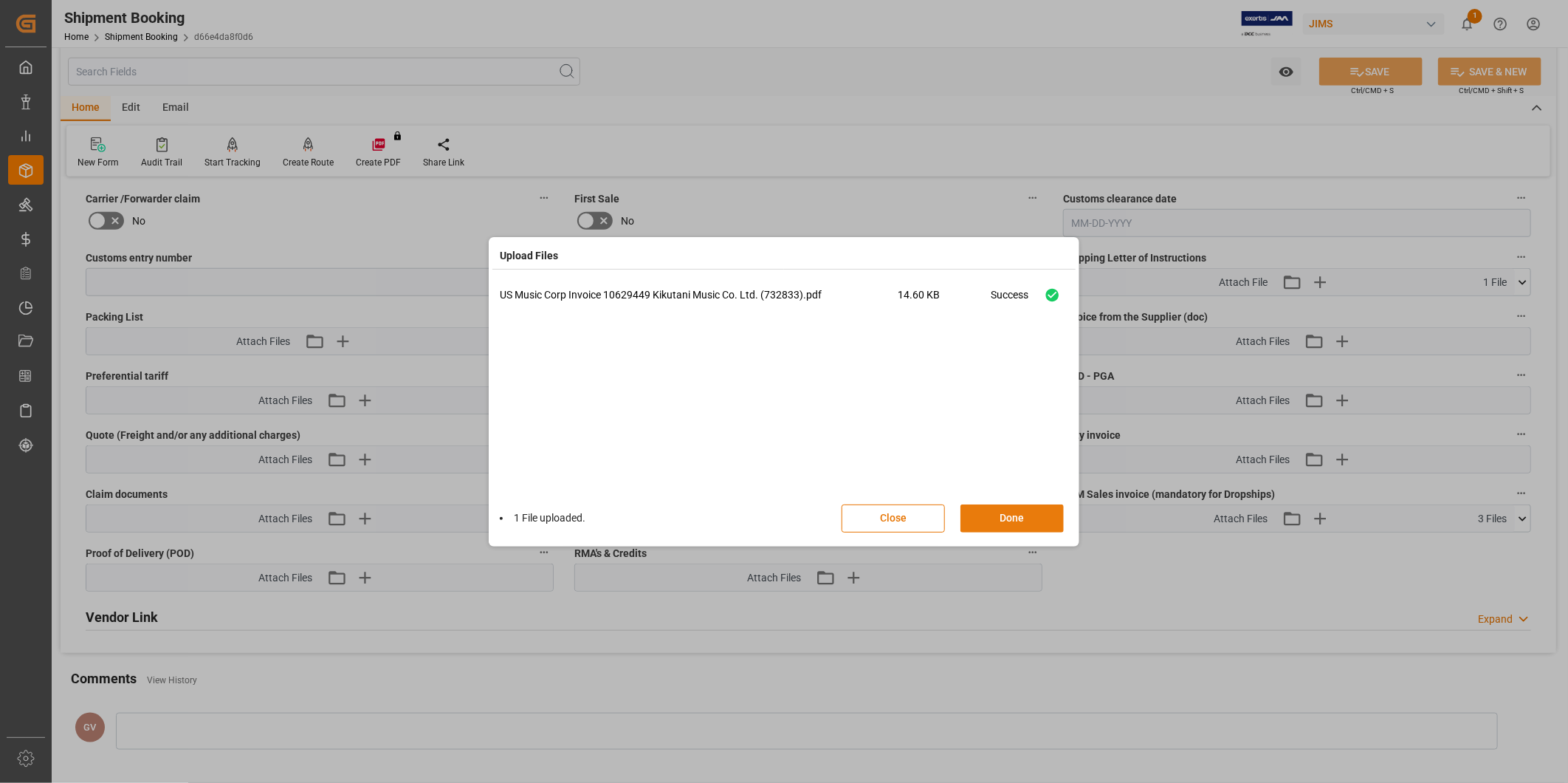
click at [1025, 510] on button "Done" at bounding box center [1012, 518] width 103 height 28
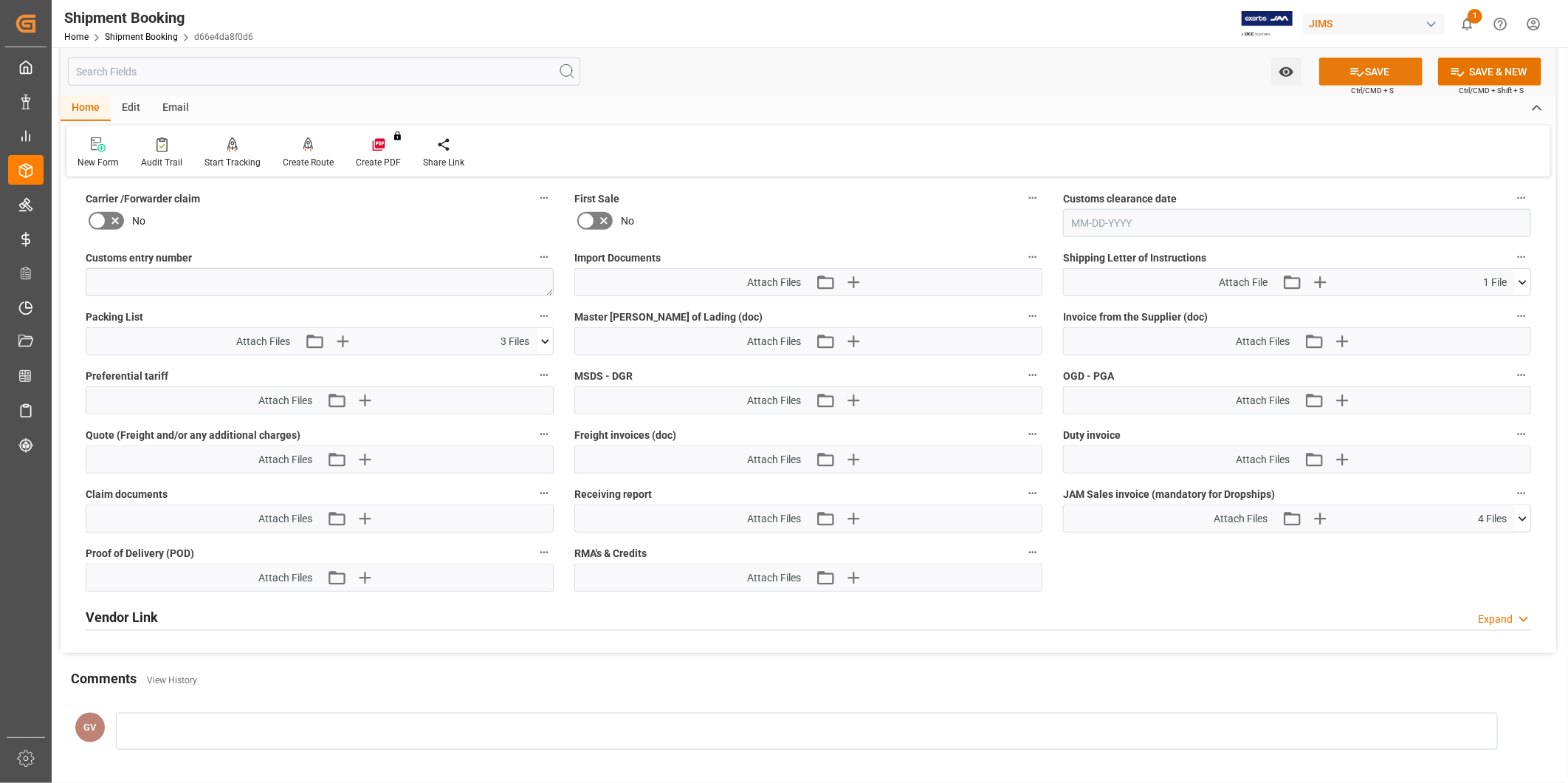
click at [1374, 78] on button "SAVE" at bounding box center [1370, 71] width 103 height 28
click at [1320, 521] on icon "button" at bounding box center [1320, 518] width 23 height 23
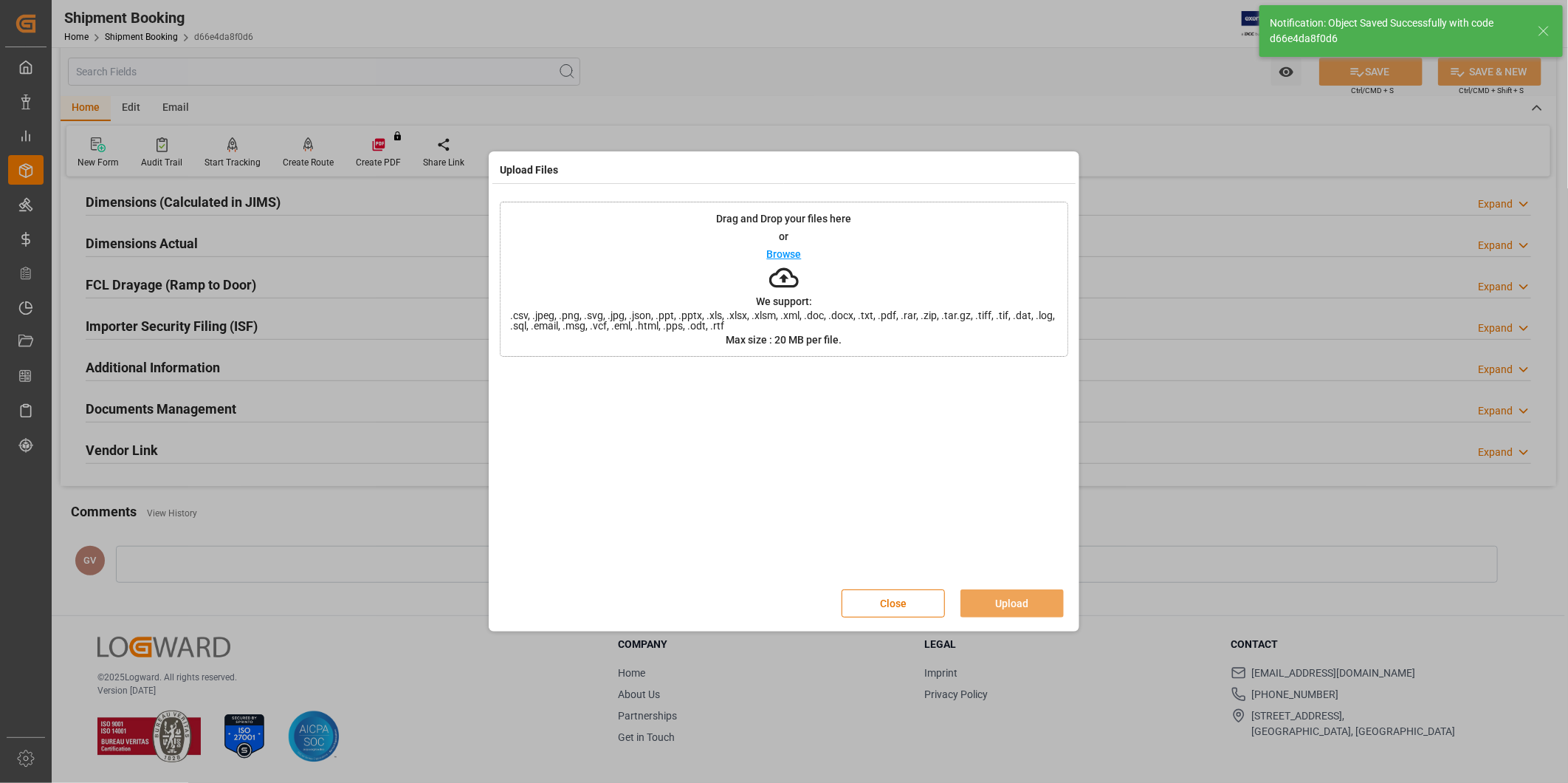
scroll to position [163, 0]
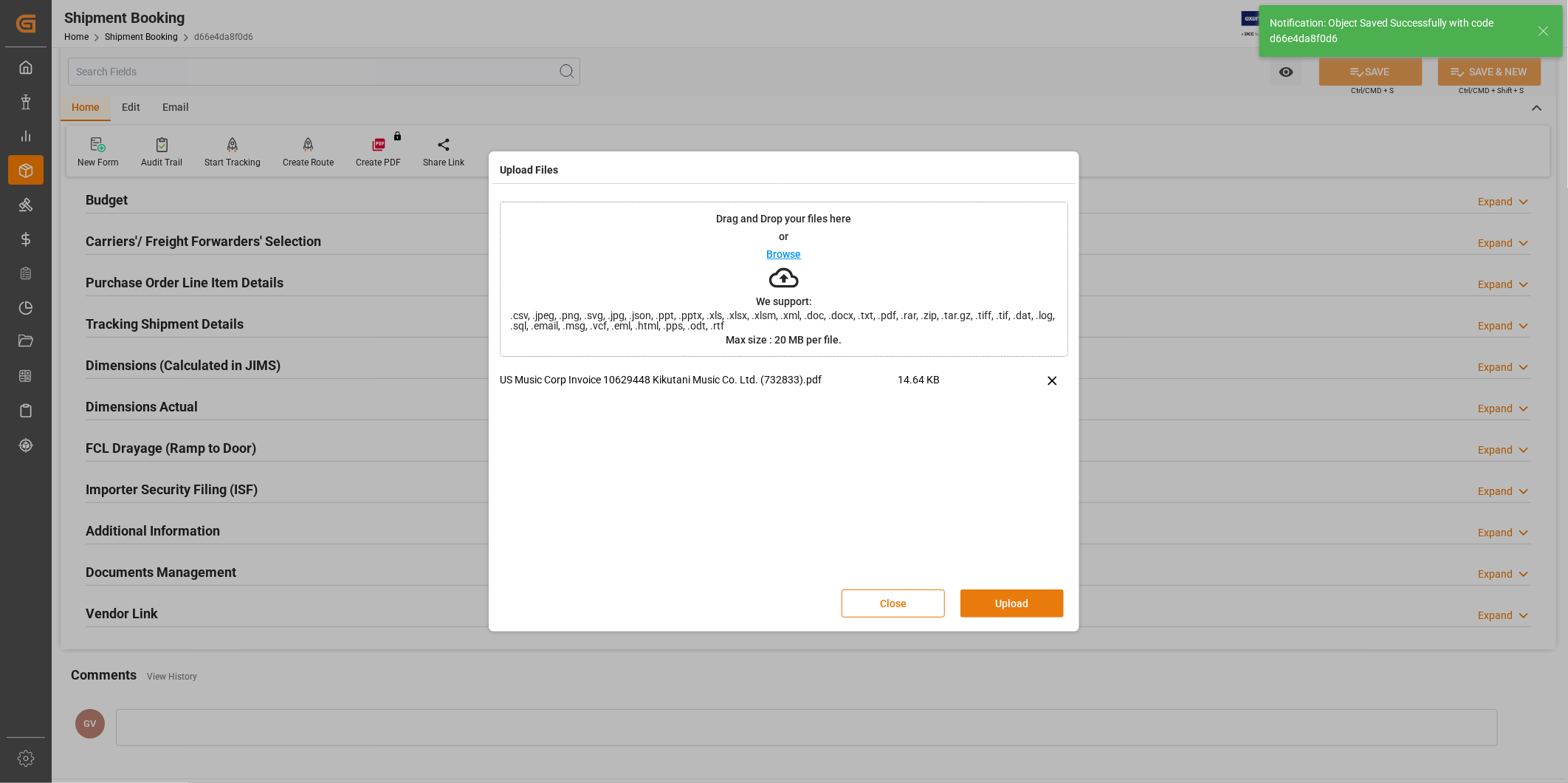
click at [991, 598] on button "Upload" at bounding box center [1012, 603] width 103 height 28
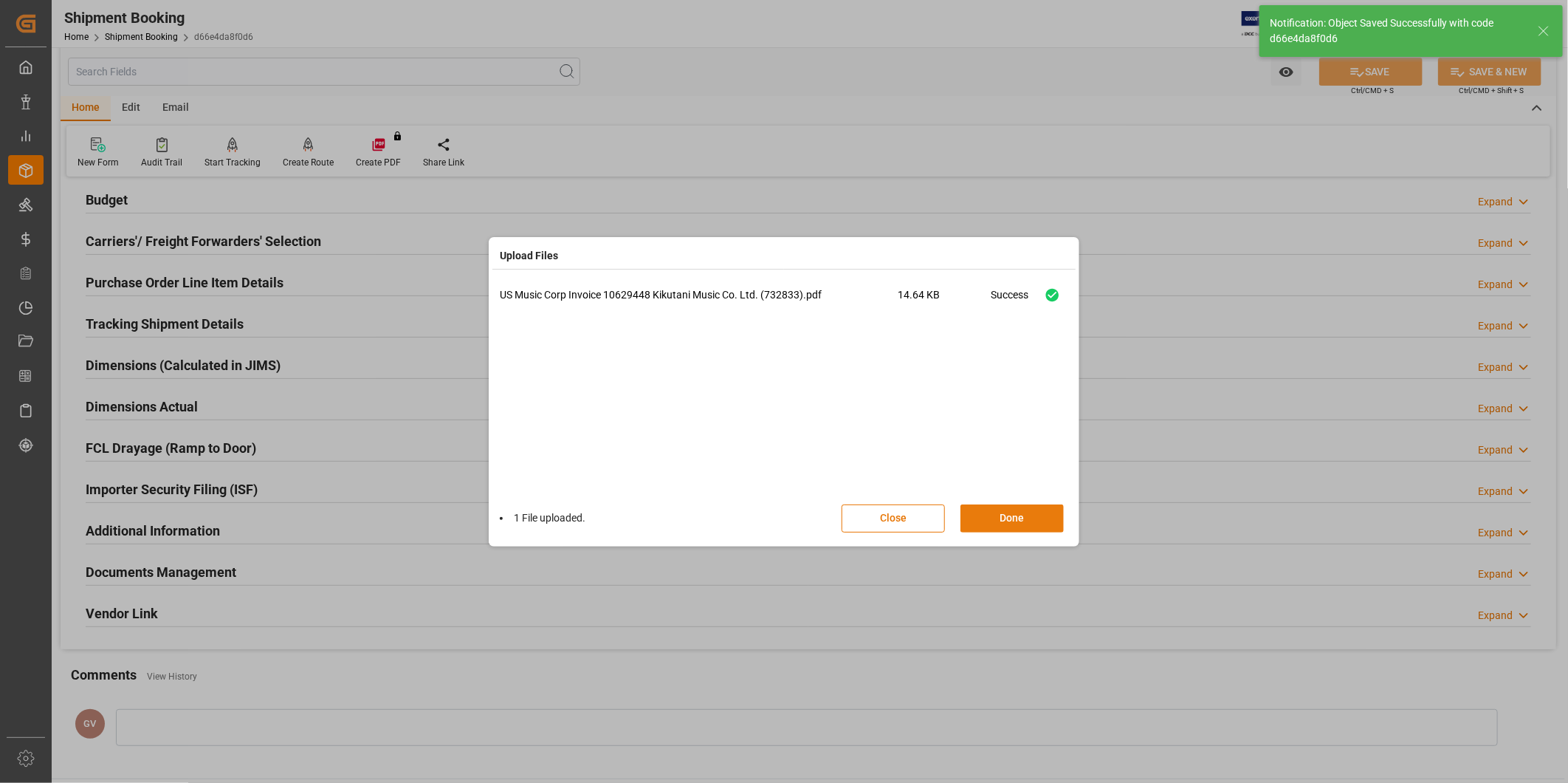
click at [1044, 507] on button "Done" at bounding box center [1012, 518] width 103 height 28
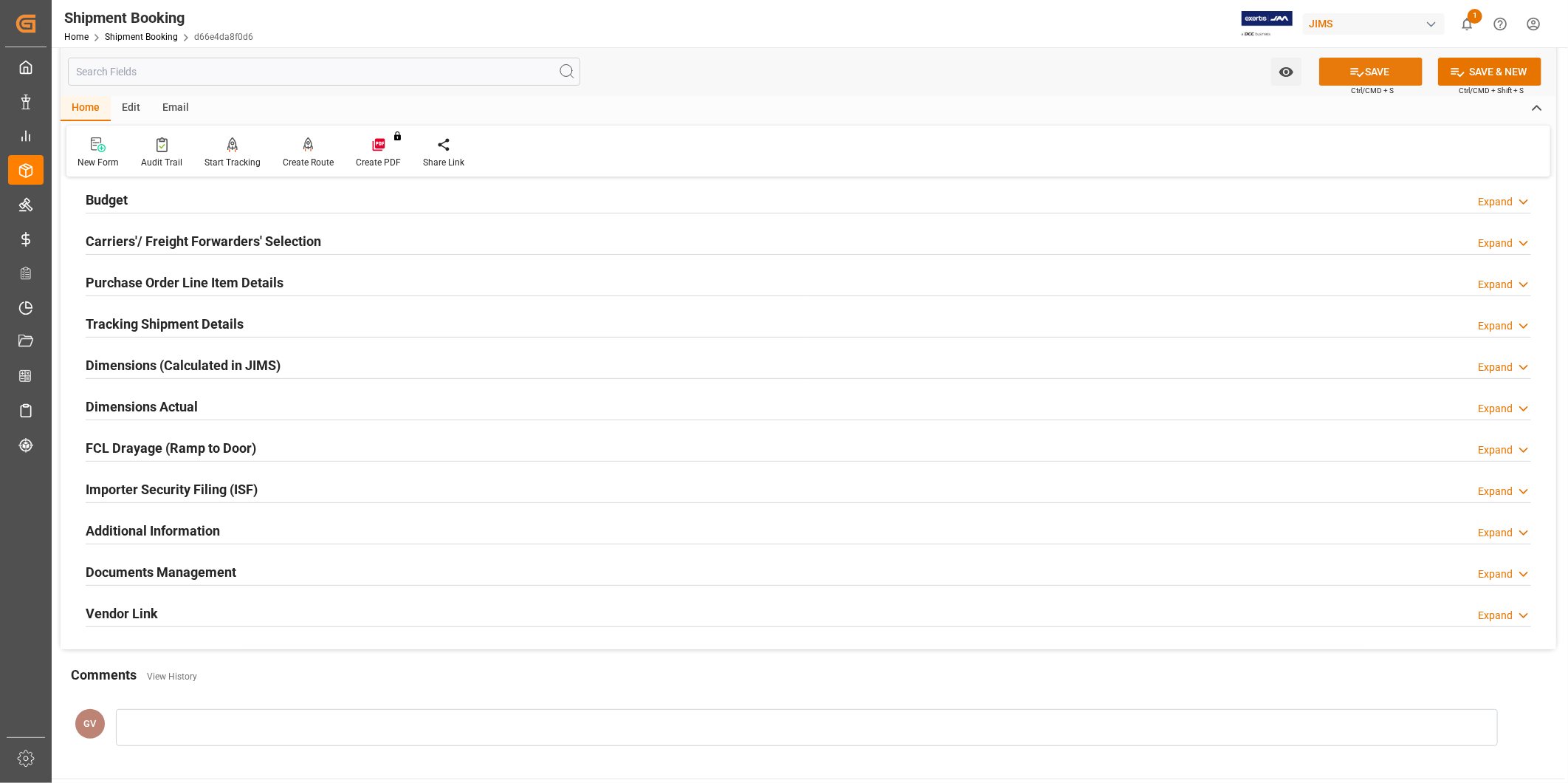
click at [1371, 70] on button "SAVE" at bounding box center [1370, 71] width 103 height 28
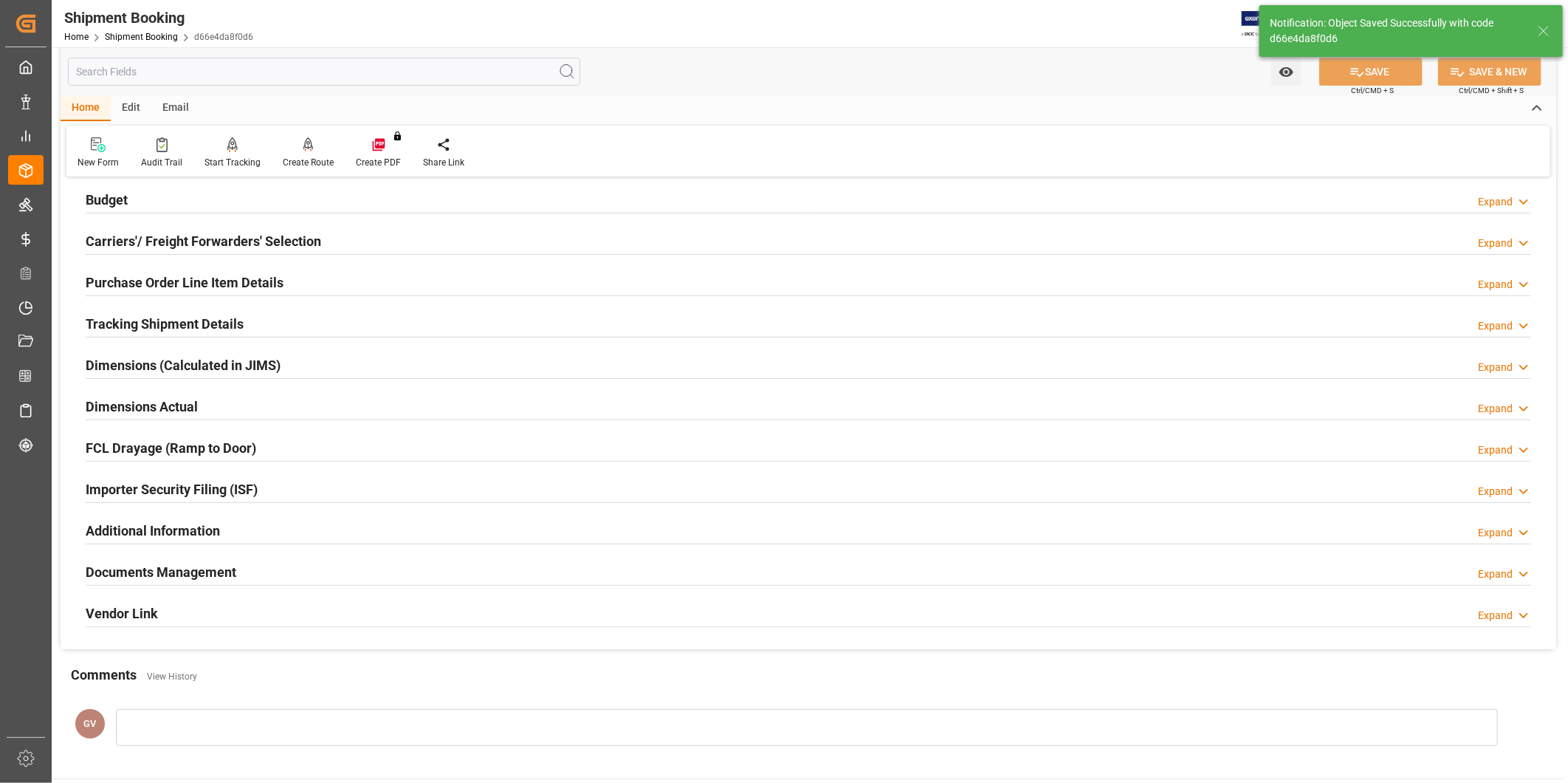
click at [1501, 610] on div "Expand" at bounding box center [1496, 616] width 35 height 16
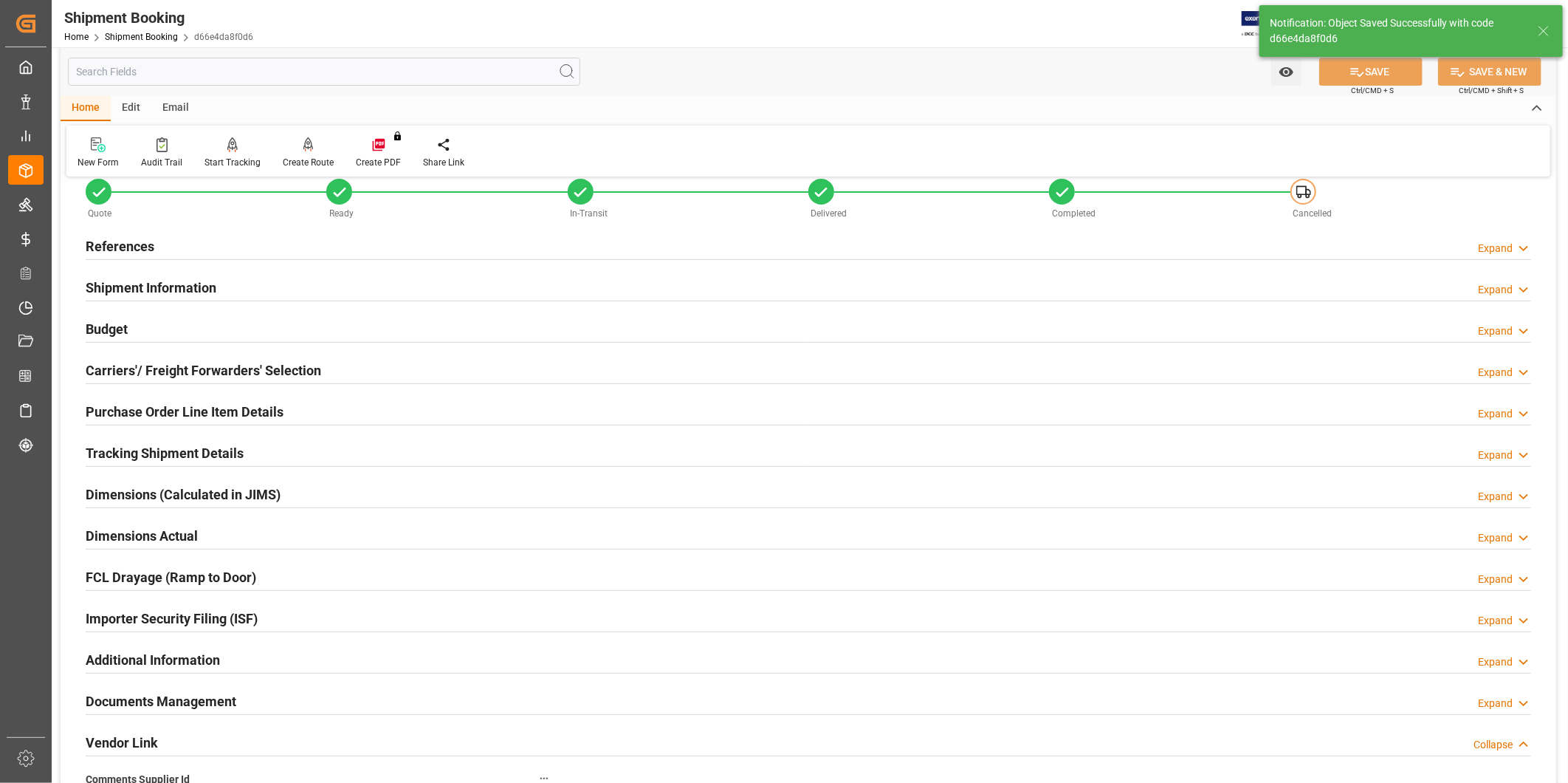
scroll to position [26, 0]
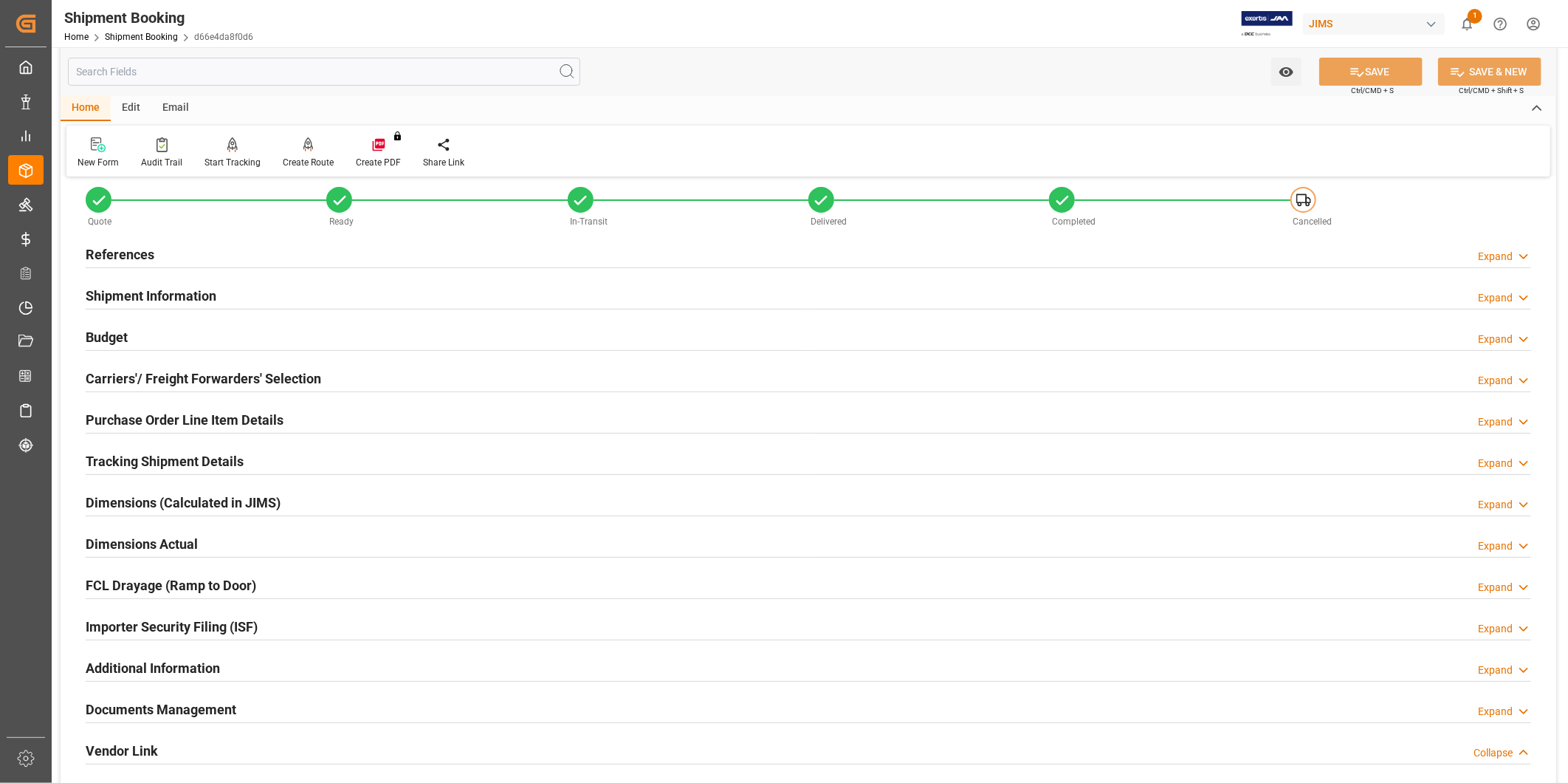
click at [1494, 749] on div "Collapse" at bounding box center [1493, 753] width 39 height 16
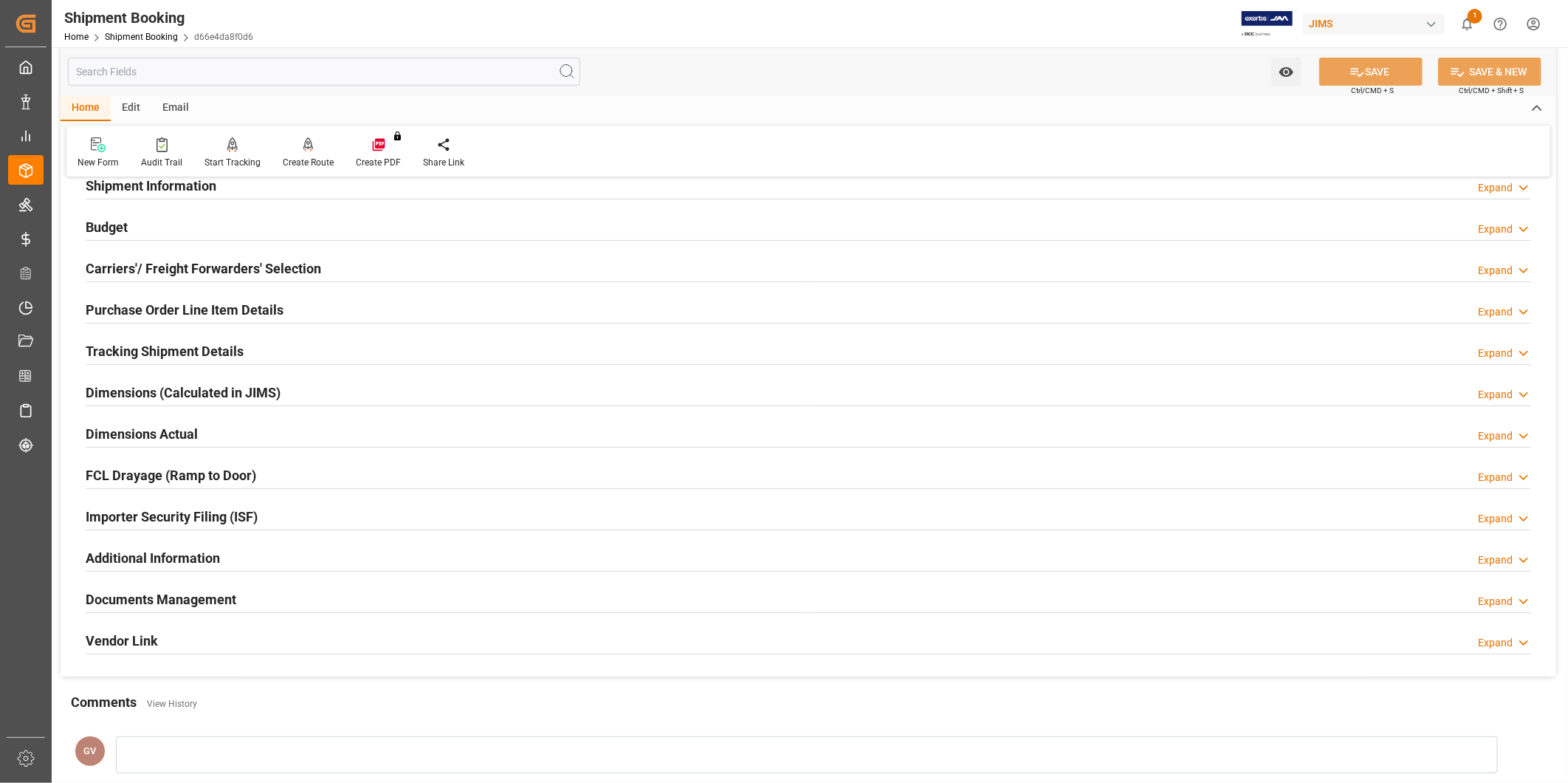
scroll to position [327, 0]
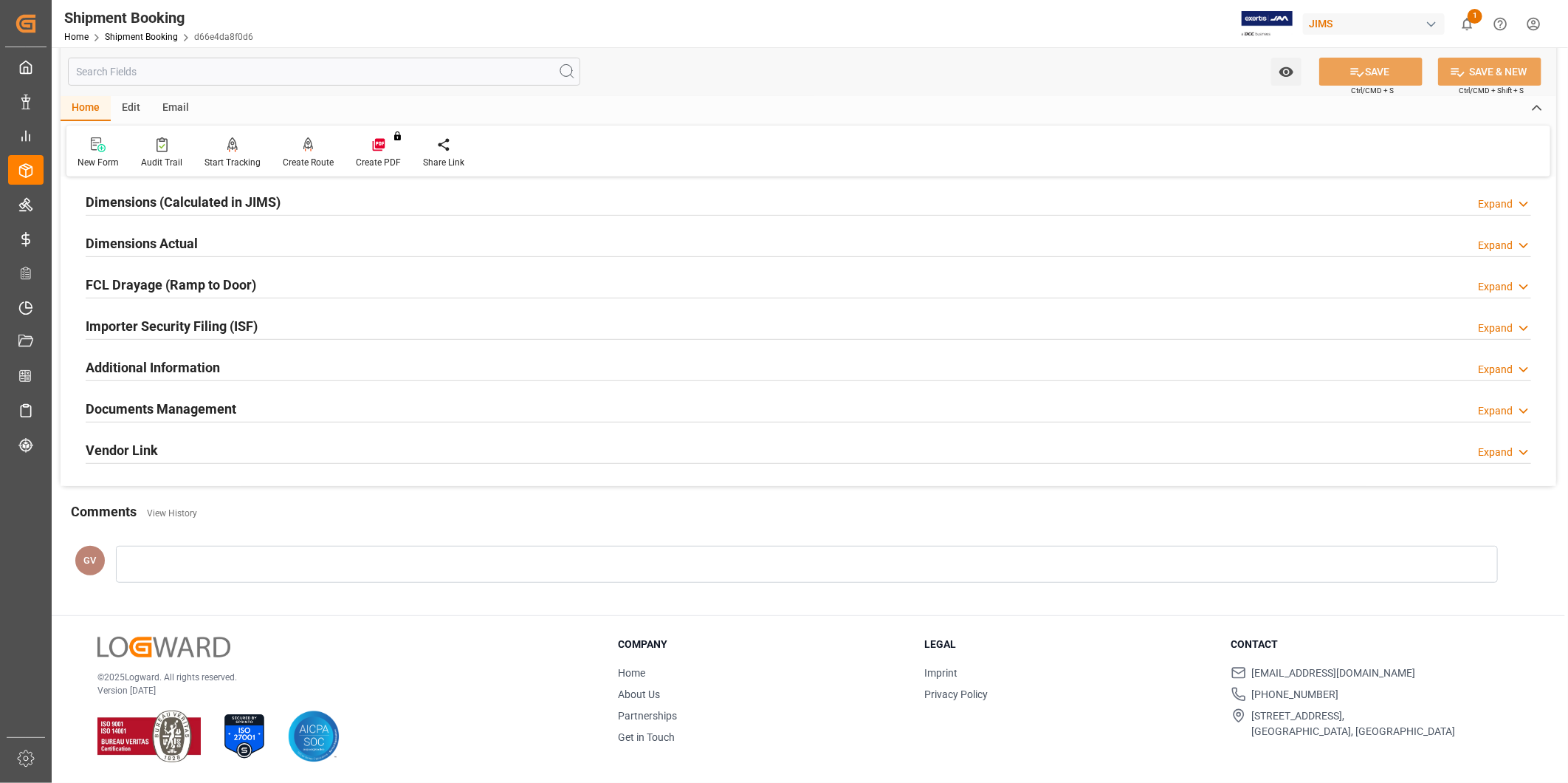
click at [268, 411] on div "Documents Management Expand" at bounding box center [809, 407] width 1446 height 28
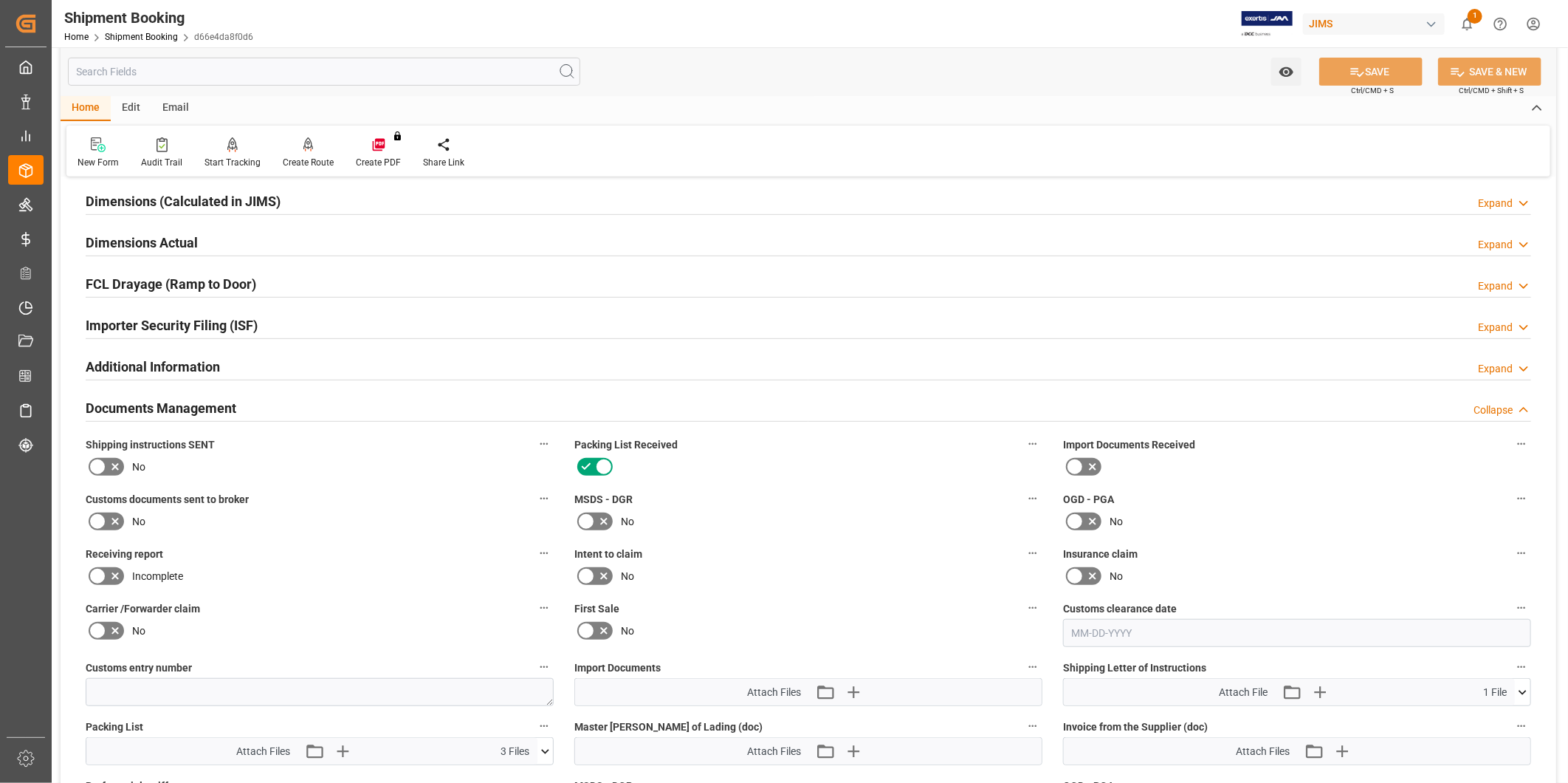
scroll to position [737, 0]
